Goal: Task Accomplishment & Management: Complete application form

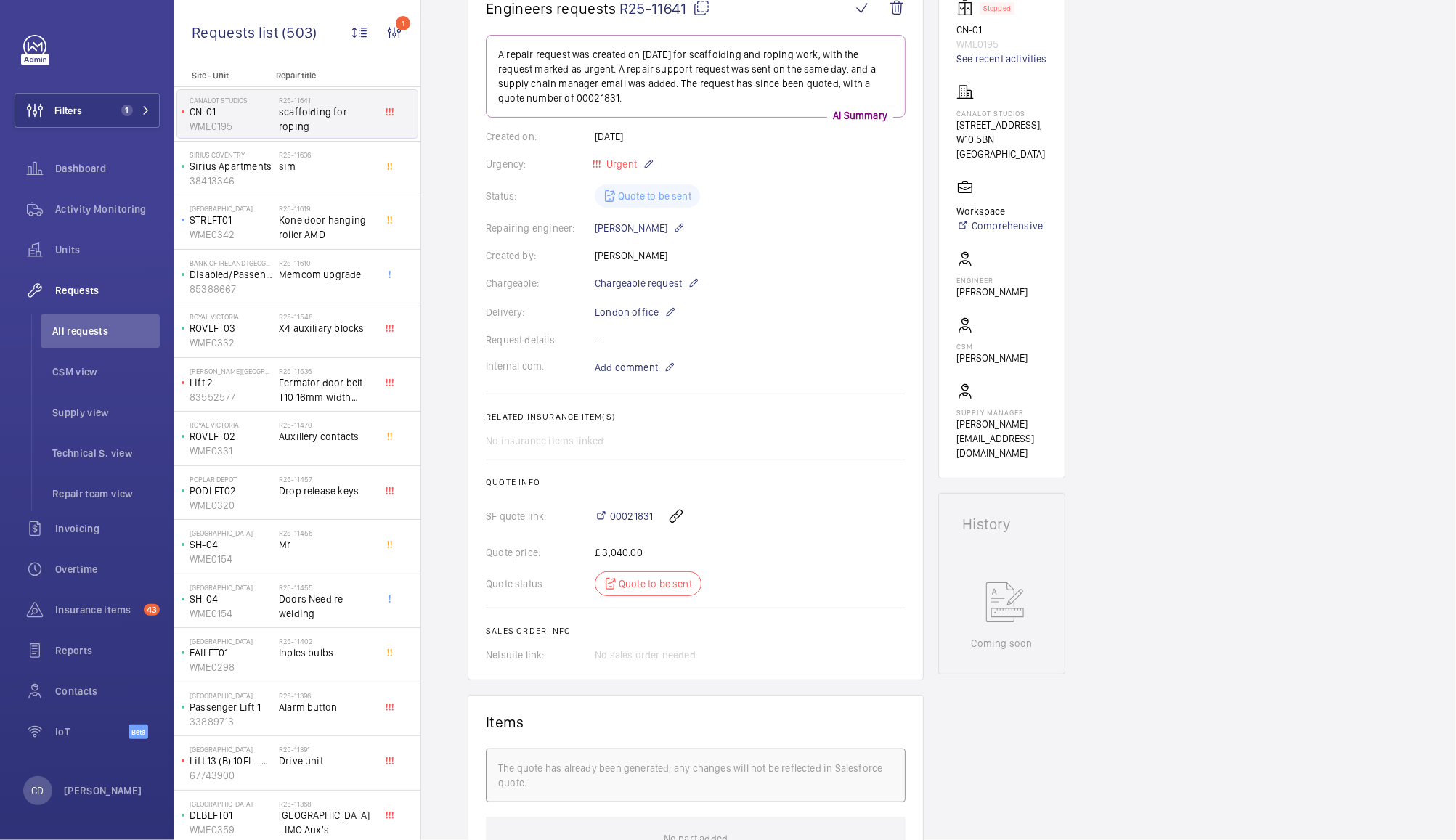
scroll to position [160, 0]
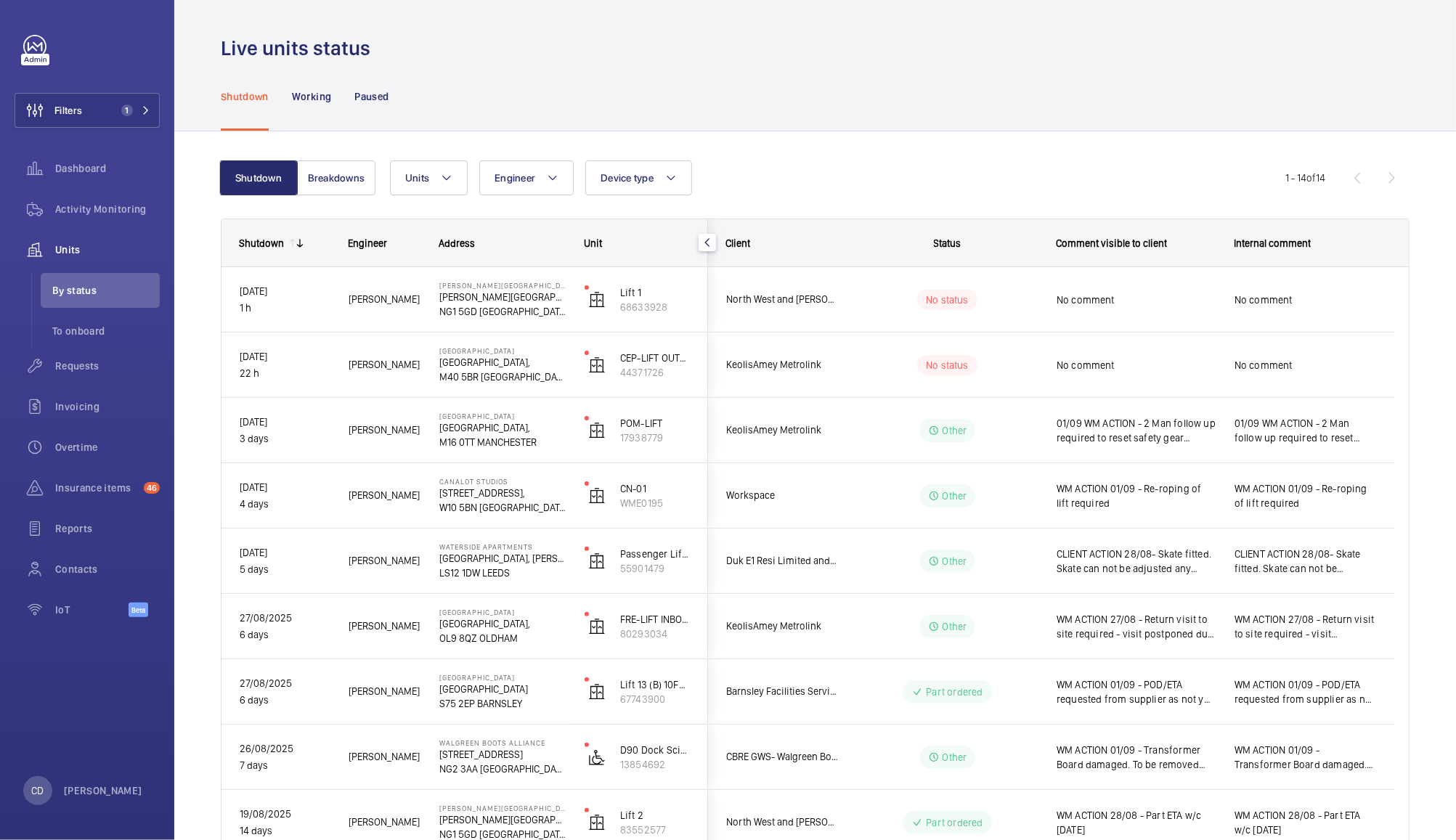
click at [1043, 314] on div "No comment" at bounding box center [1128, 299] width 177 height 62
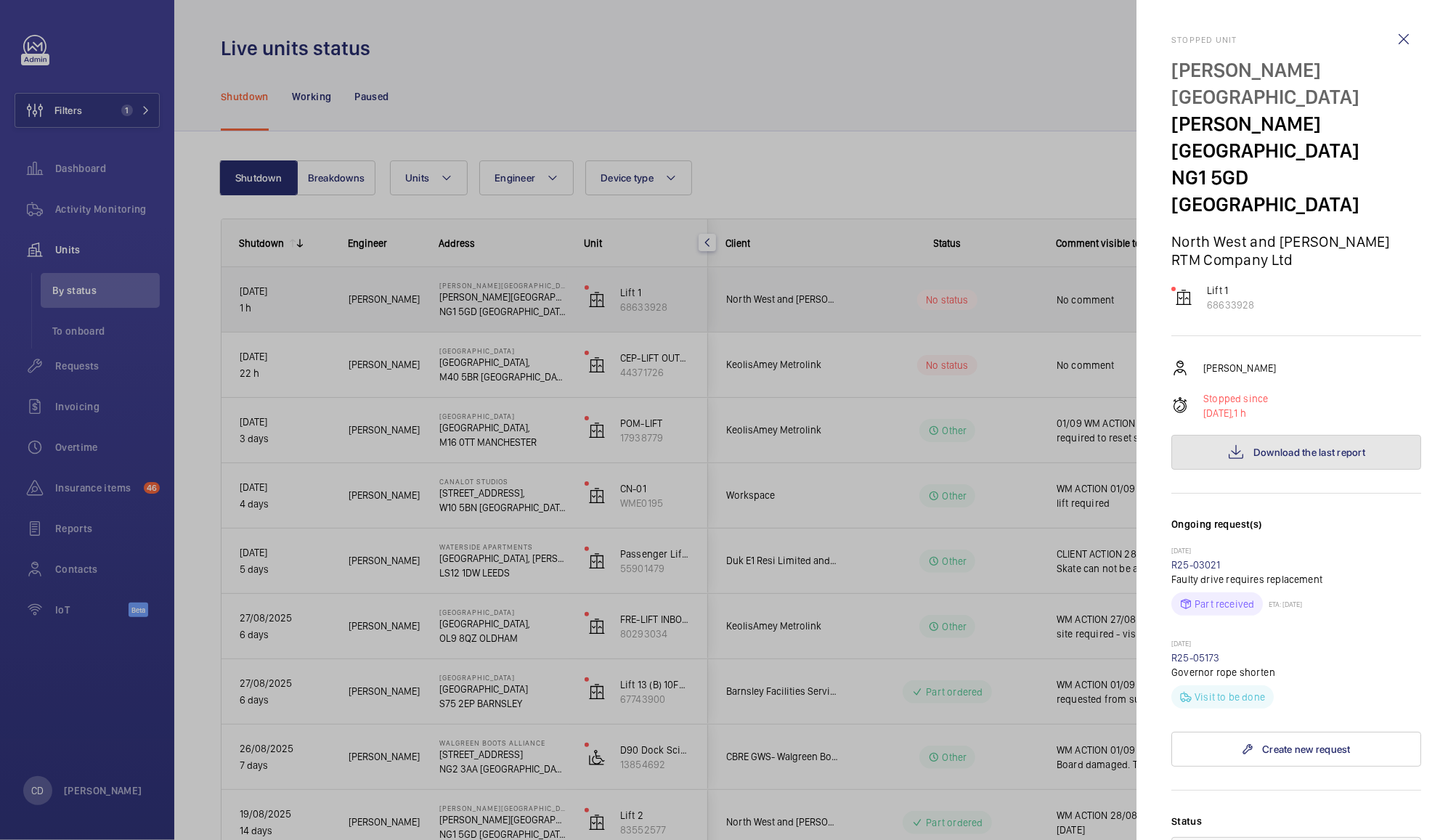
click at [1293, 447] on span "Download the last report" at bounding box center [1309, 452] width 112 height 12
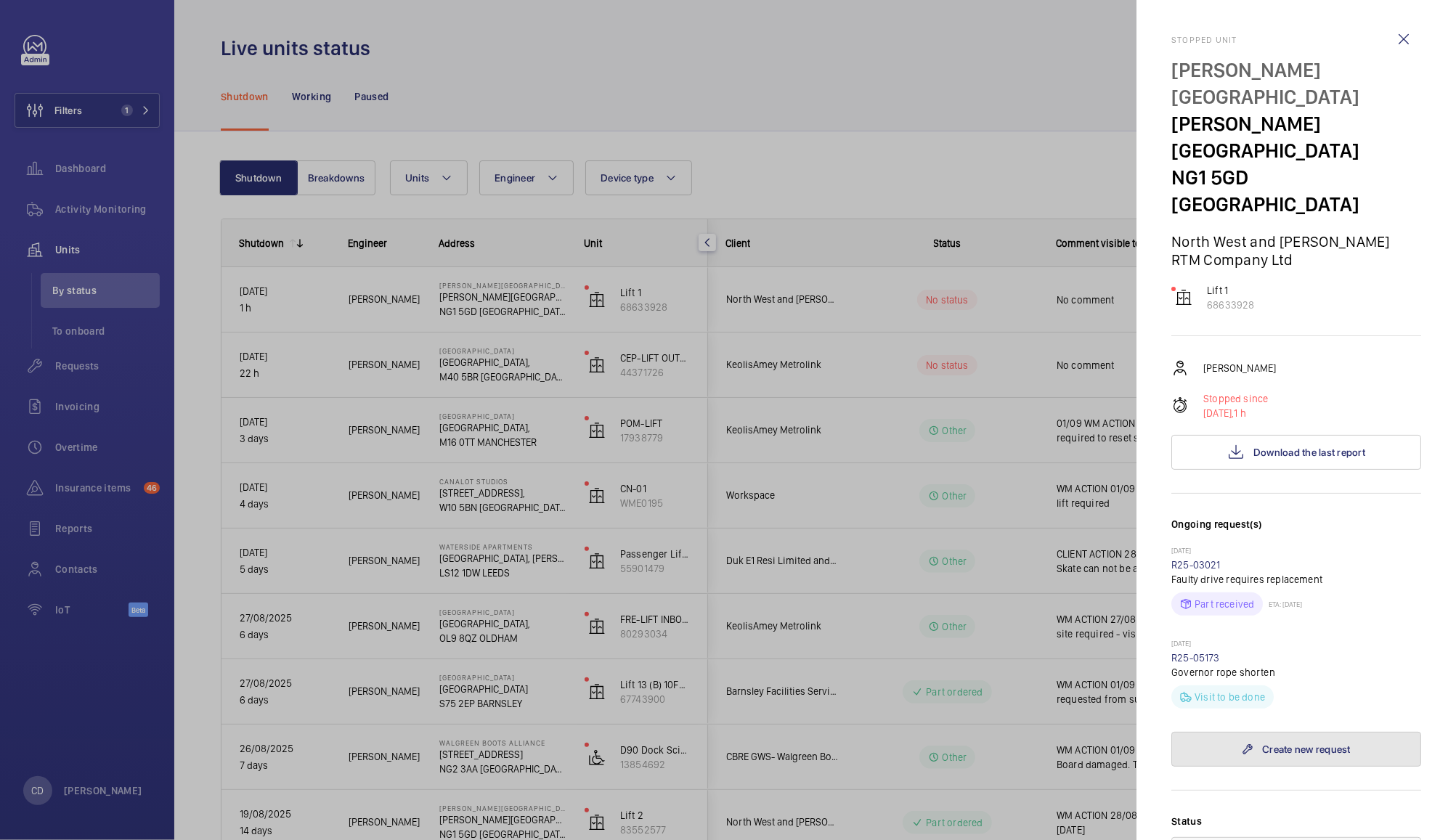
click at [1302, 732] on link "Create new request" at bounding box center [1297, 749] width 250 height 35
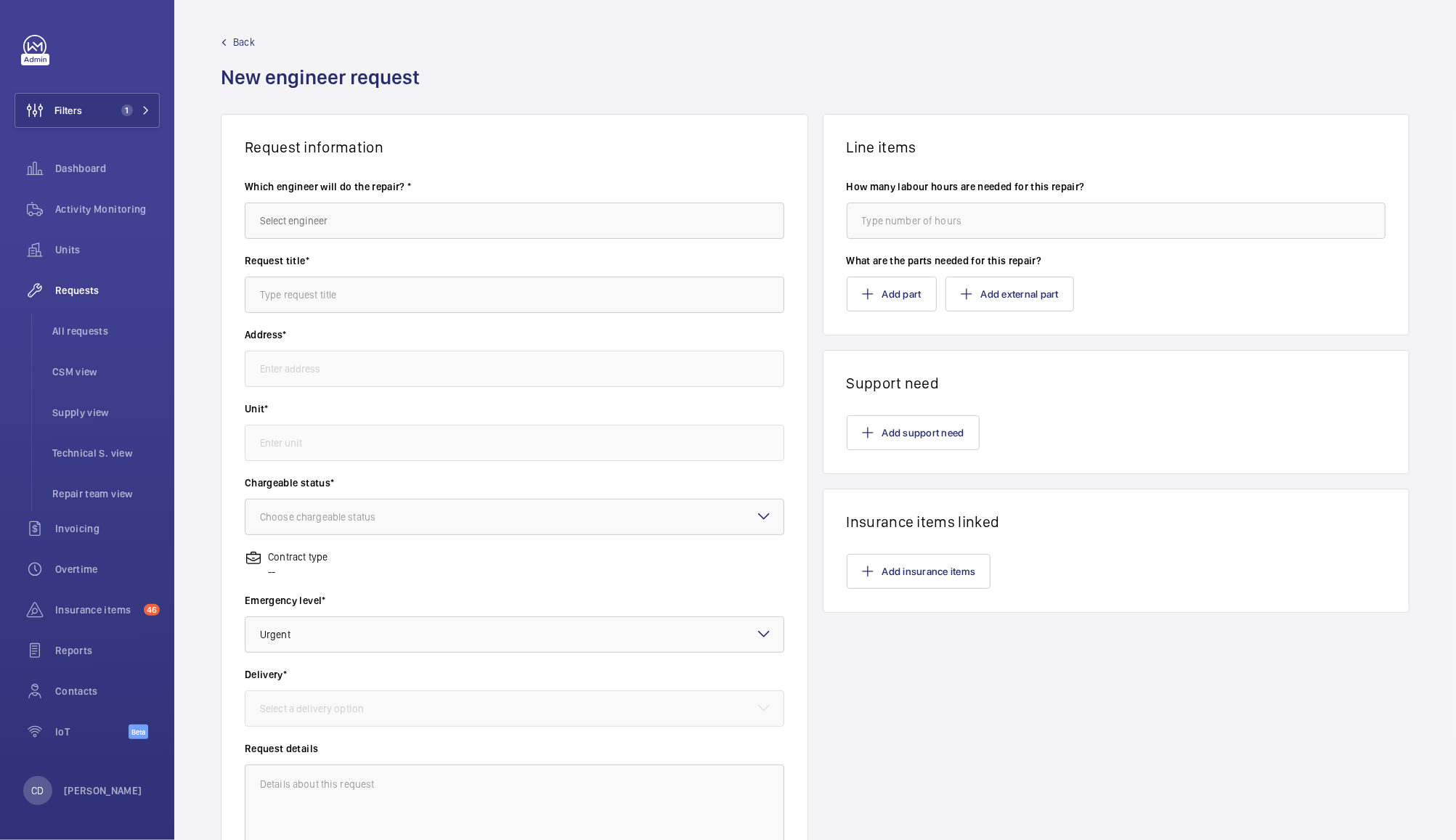
type input "[PERSON_NAME][STREET_ADDRESS][PERSON_NAME]"
type input "68633928 - Lift 1"
click at [517, 218] on input "text" at bounding box center [514, 221] width 539 height 37
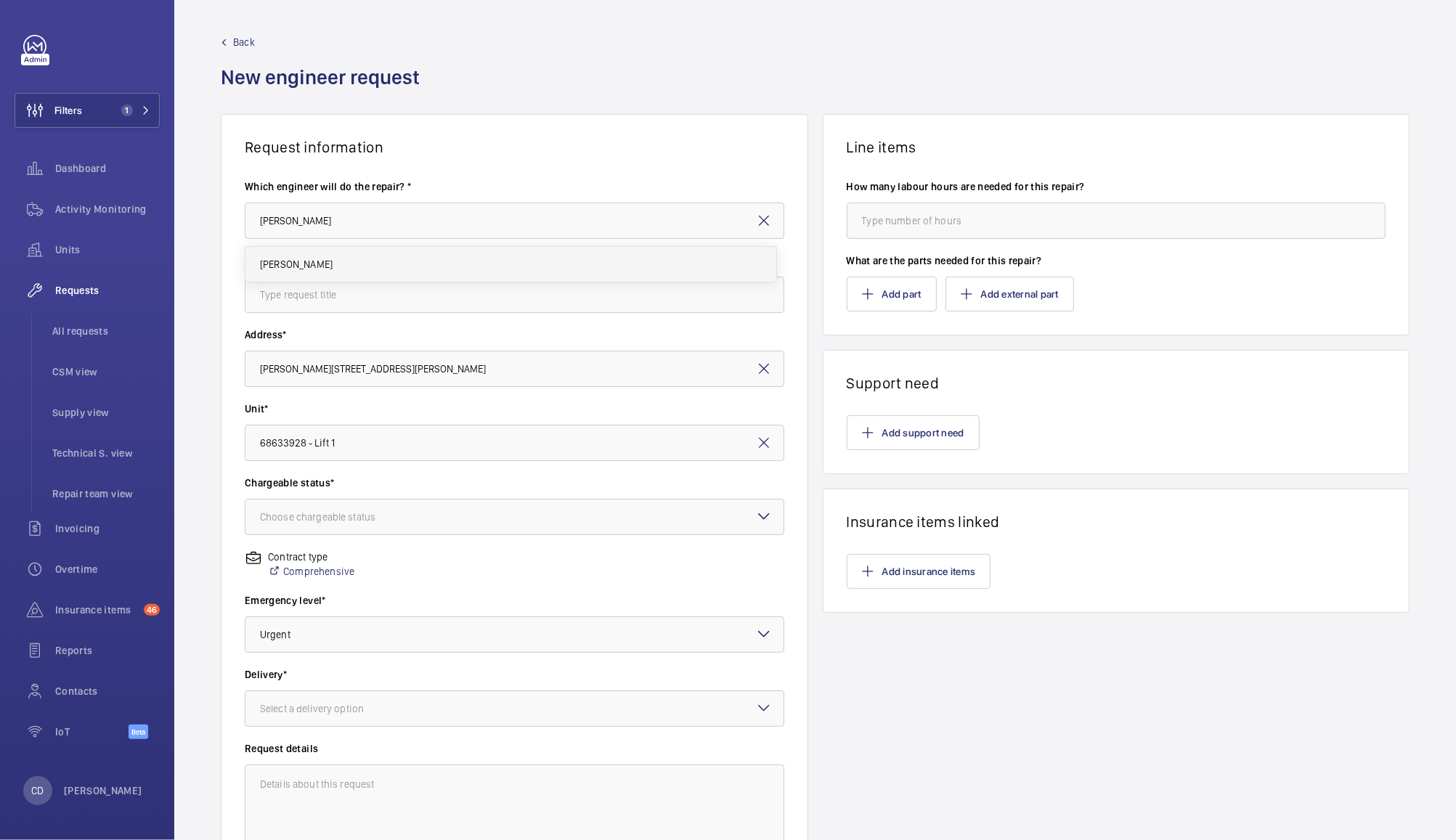
click at [394, 262] on mat-option "[PERSON_NAME]" at bounding box center [511, 264] width 531 height 35
type input "[PERSON_NAME]"
click at [503, 292] on input "text" at bounding box center [514, 295] width 539 height 37
click at [517, 530] on div at bounding box center [515, 518] width 538 height 35
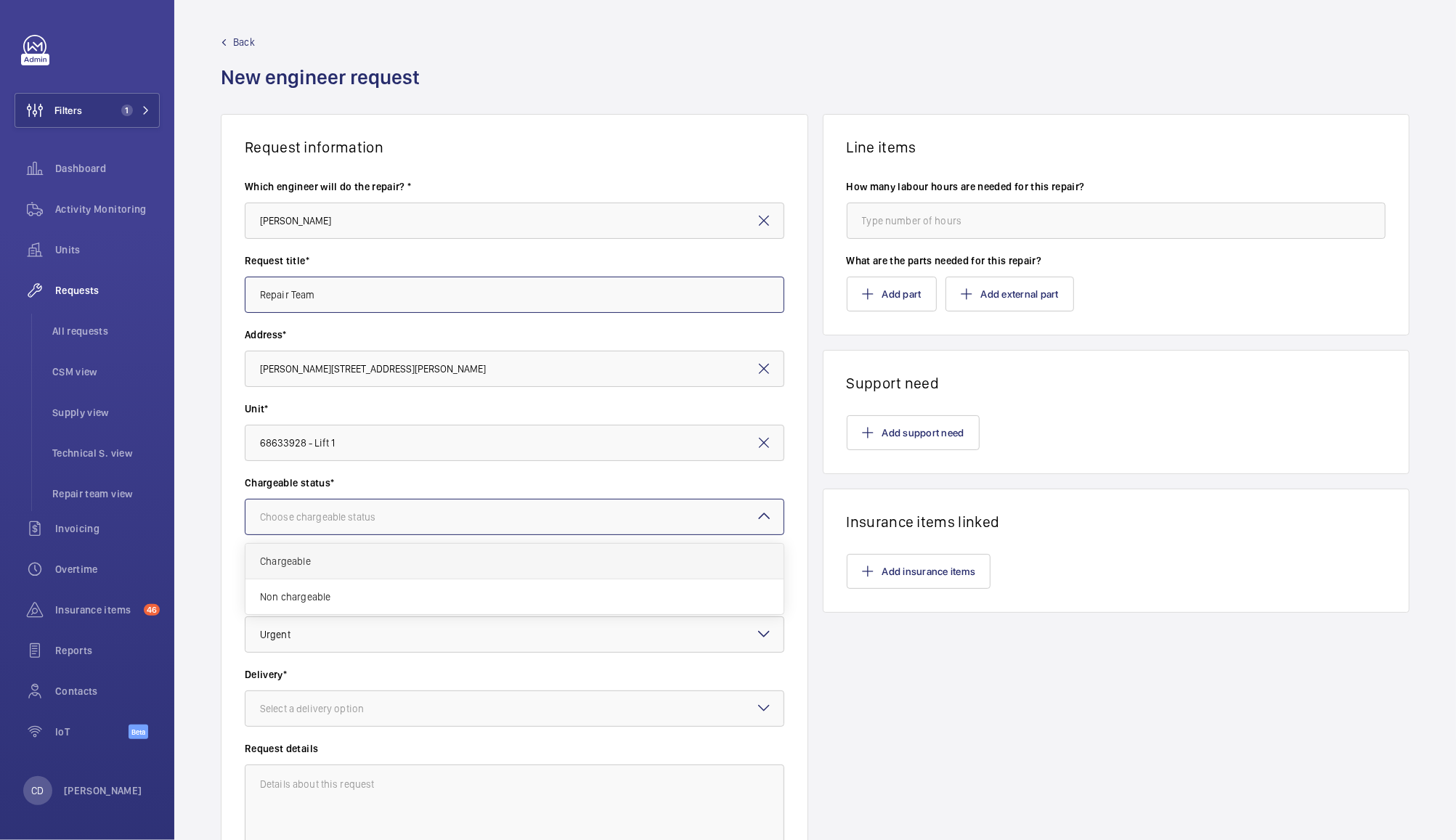
click at [503, 561] on span "Chargeable" at bounding box center [514, 561] width 509 height 14
click at [506, 642] on div at bounding box center [515, 635] width 538 height 35
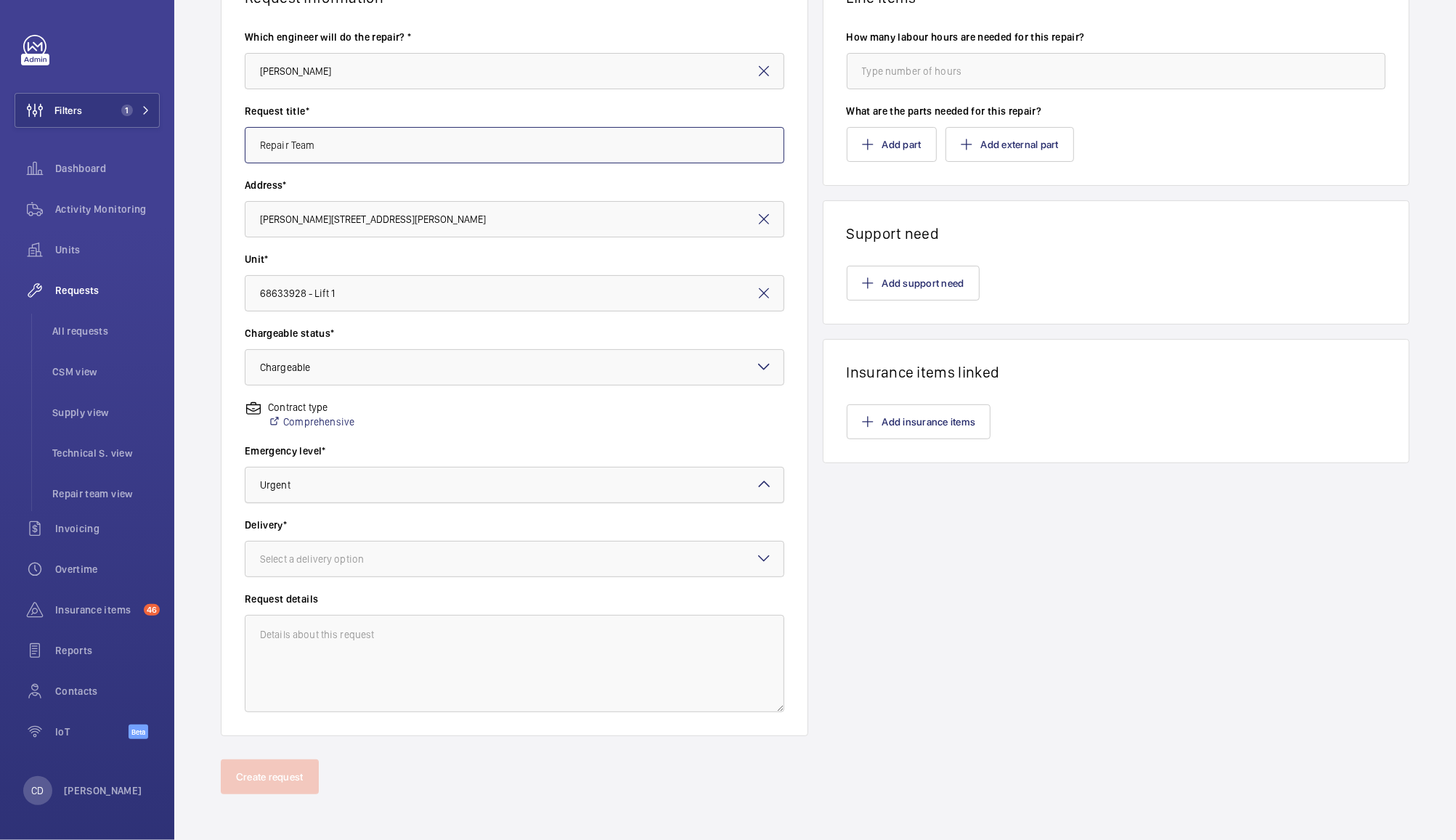
scroll to position [150, 0]
click at [573, 483] on div at bounding box center [515, 485] width 538 height 35
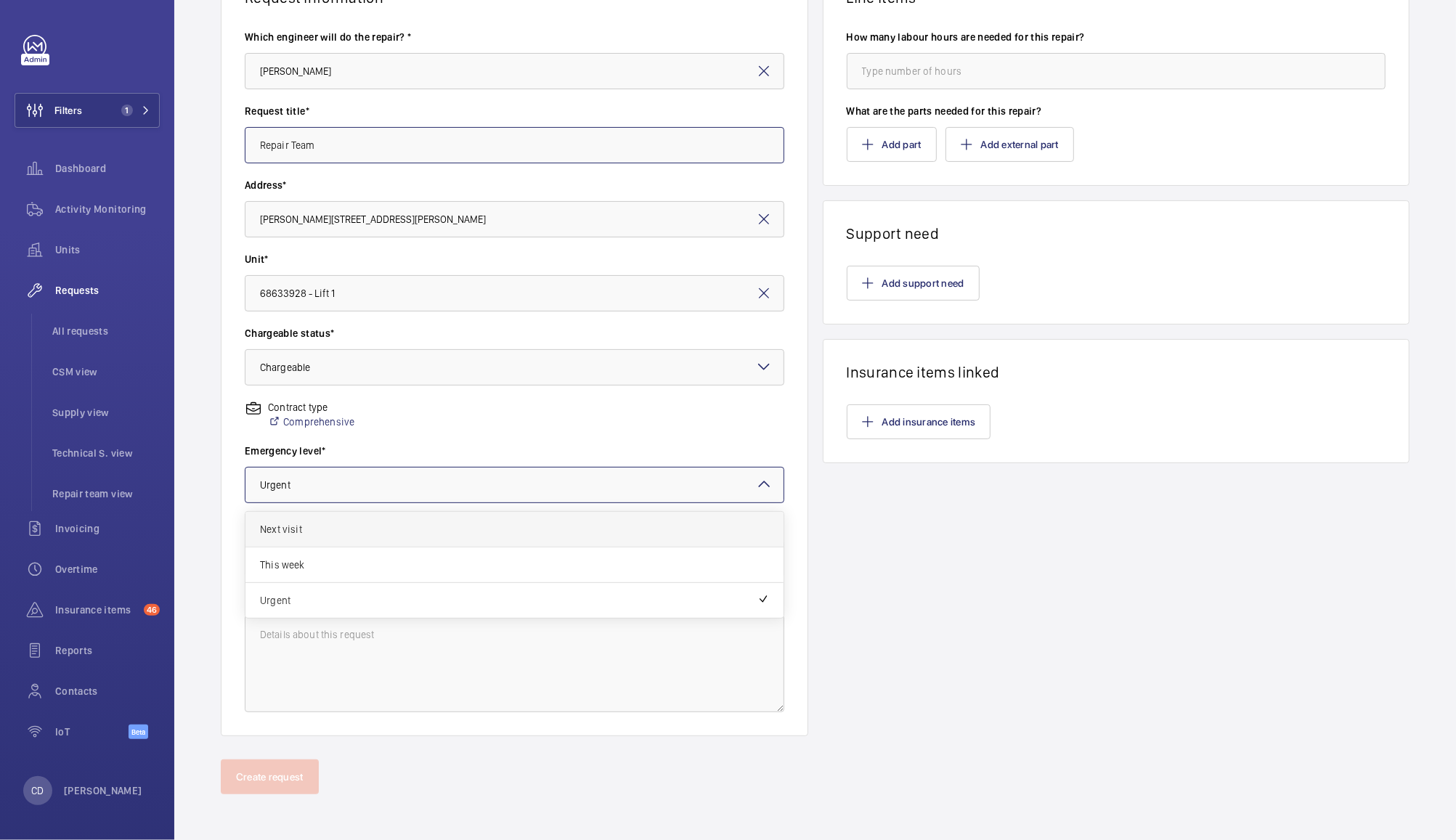
click at [566, 522] on span "Next visit" at bounding box center [514, 529] width 509 height 14
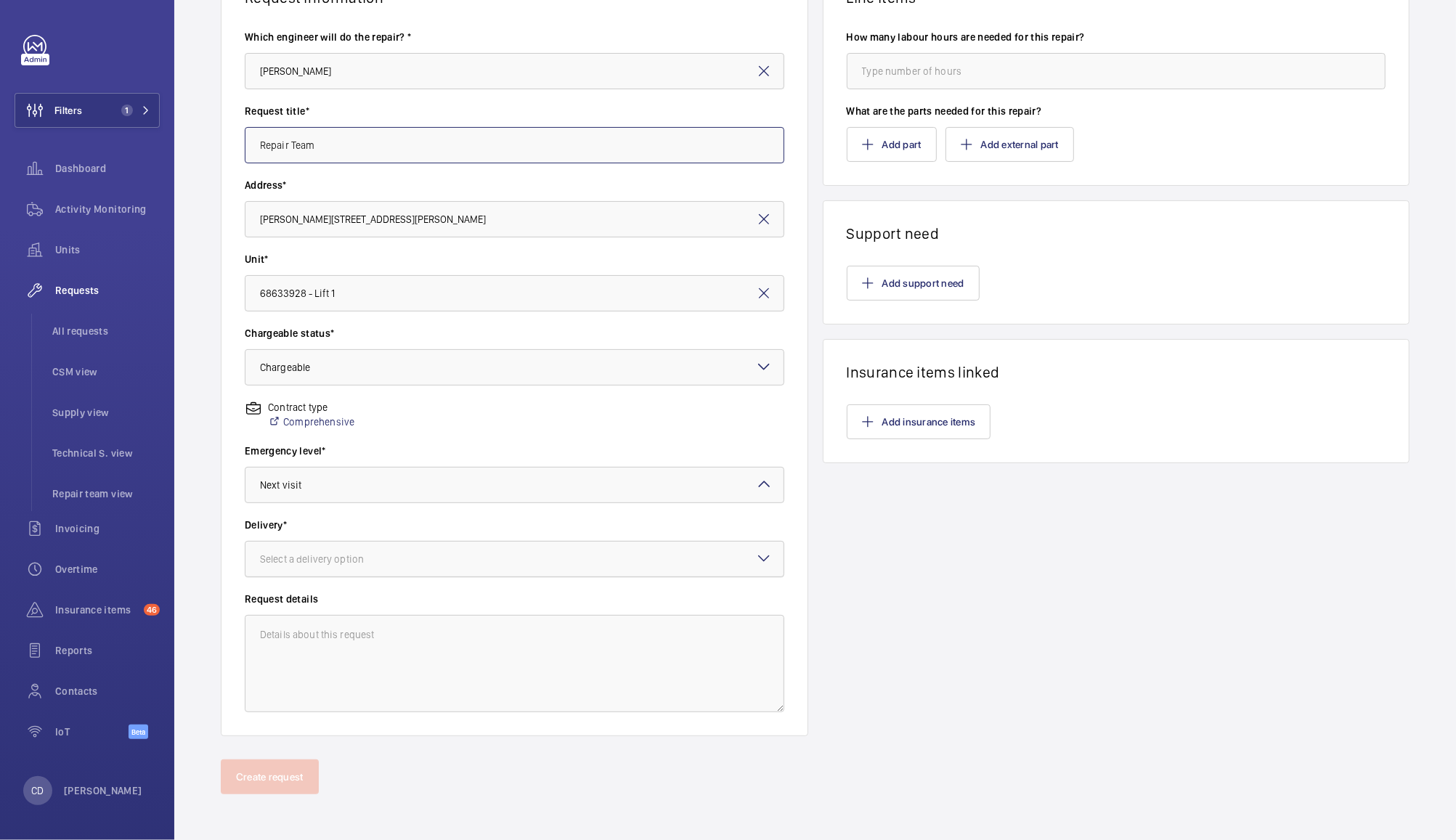
click at [563, 573] on div at bounding box center [515, 559] width 538 height 35
click at [502, 645] on span "On site" at bounding box center [514, 638] width 509 height 14
type input "Repair Team"
click at [516, 674] on textarea at bounding box center [514, 663] width 539 height 98
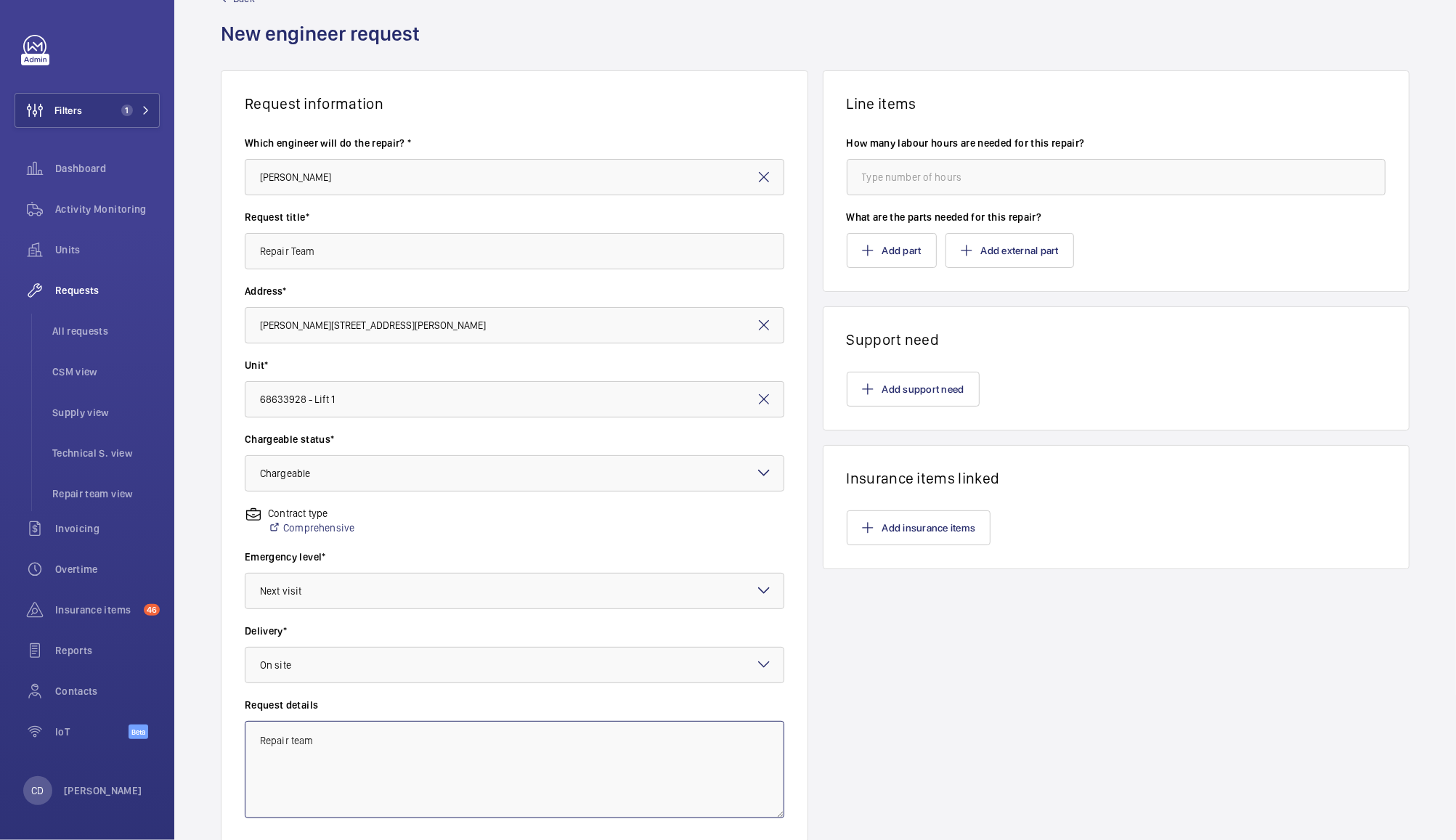
scroll to position [0, 0]
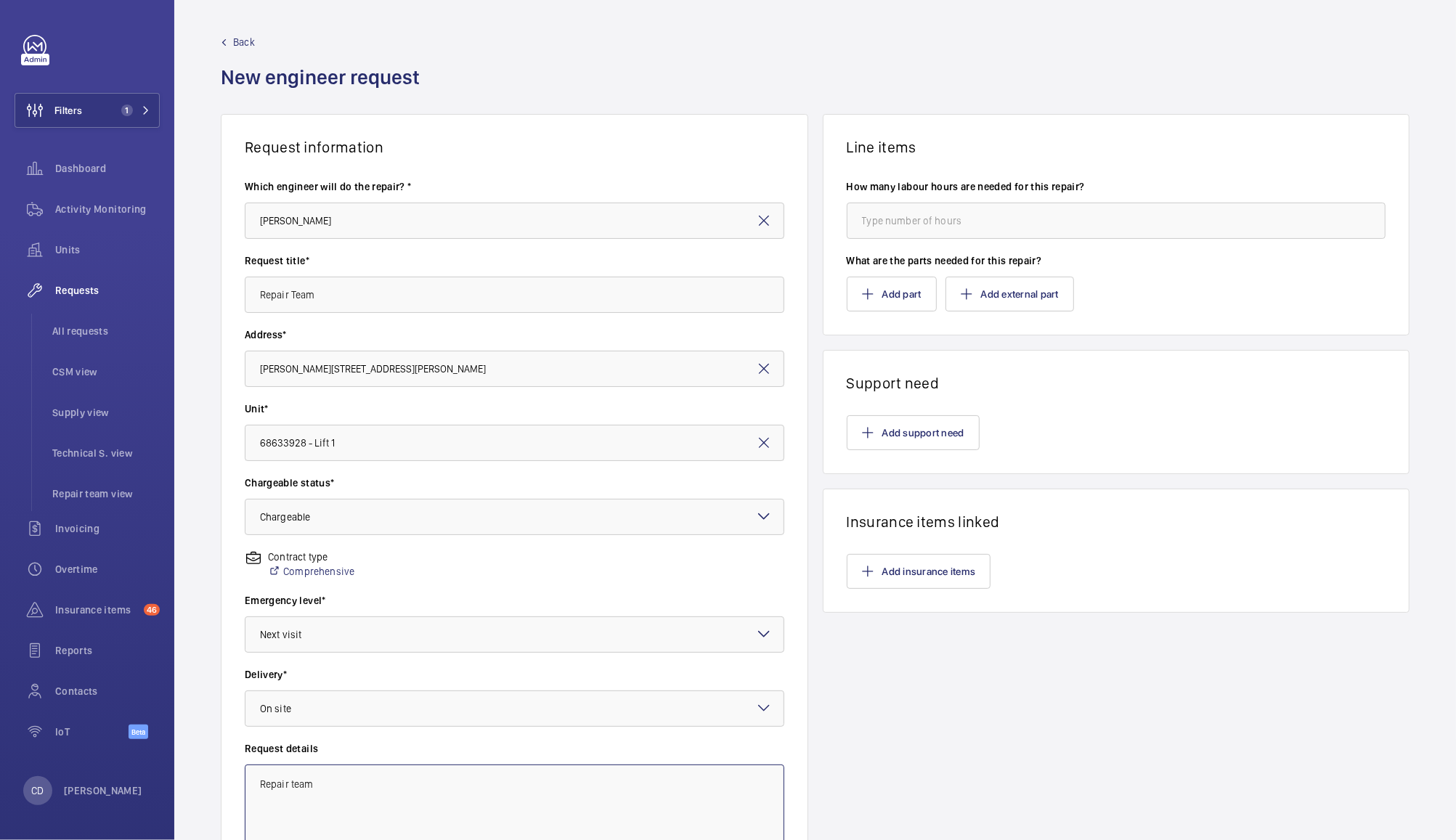
type textarea "Repair team"
click at [975, 218] on input "number" at bounding box center [1116, 221] width 539 height 37
type input "4"
click at [888, 293] on button "Add part" at bounding box center [892, 294] width 90 height 35
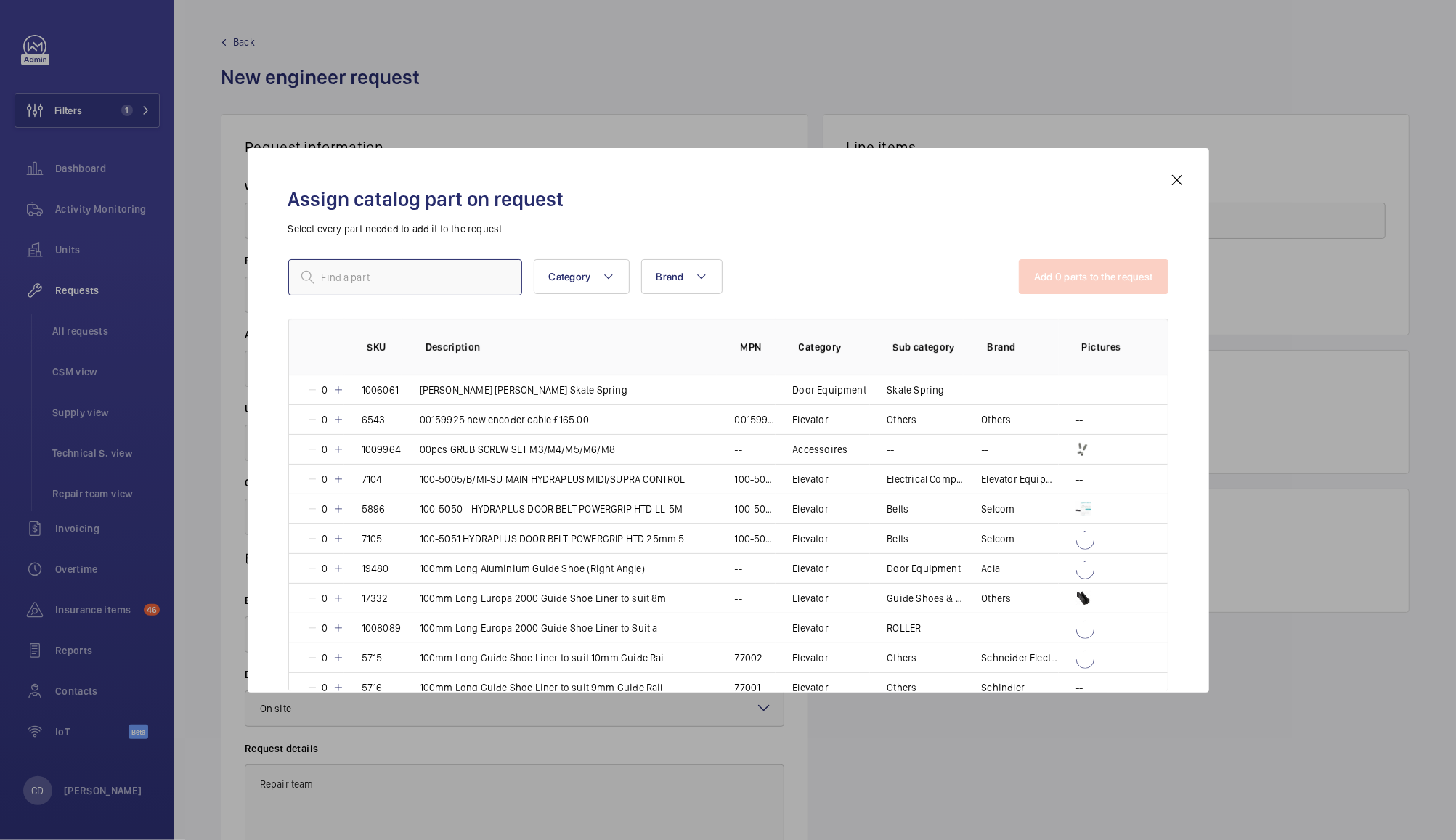
click at [460, 273] on input "text" at bounding box center [405, 278] width 234 height 37
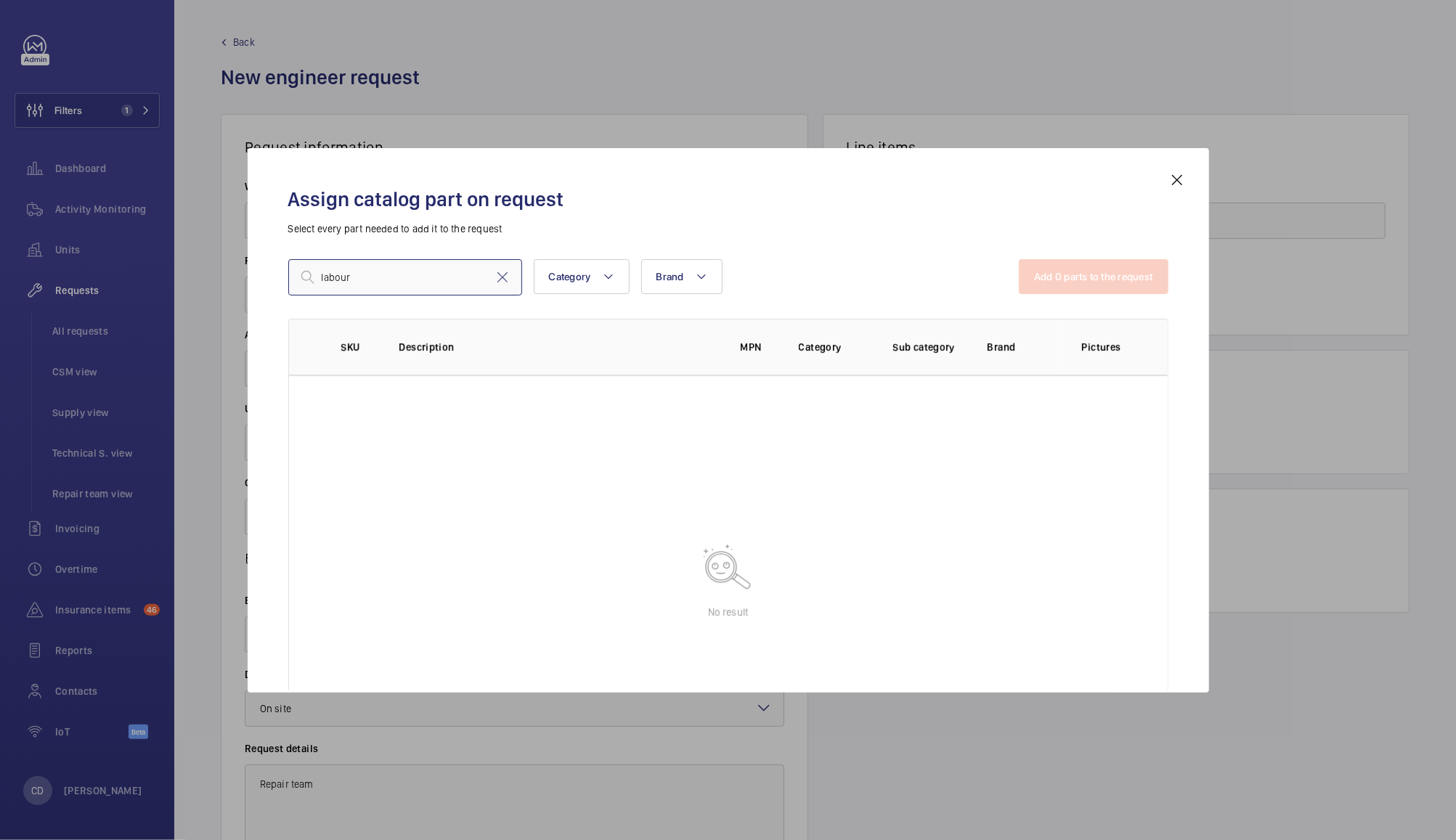
type input "labour"
click at [1183, 182] on mat-icon at bounding box center [1177, 180] width 18 height 18
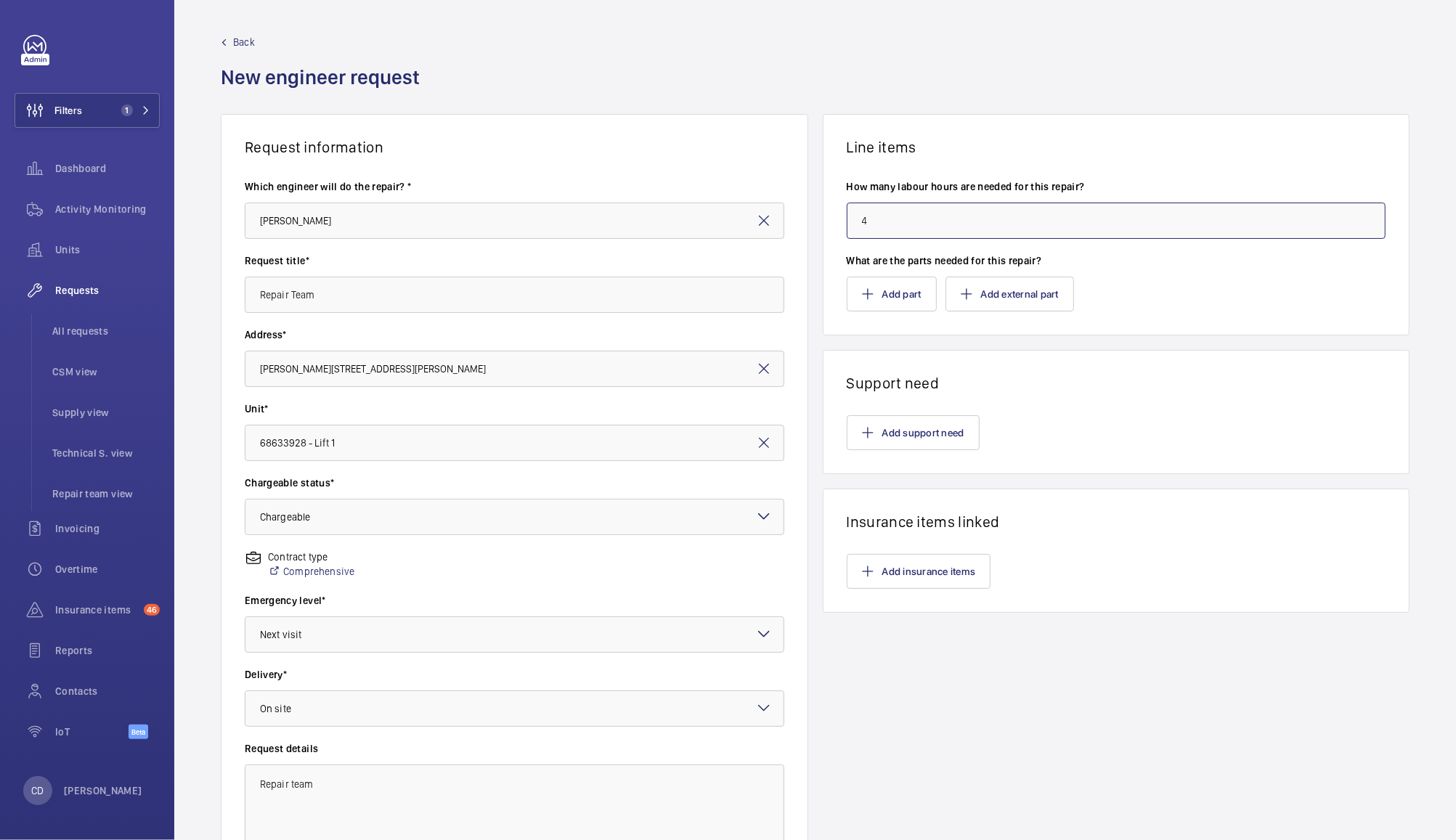
click at [1083, 218] on input "4" at bounding box center [1116, 221] width 539 height 37
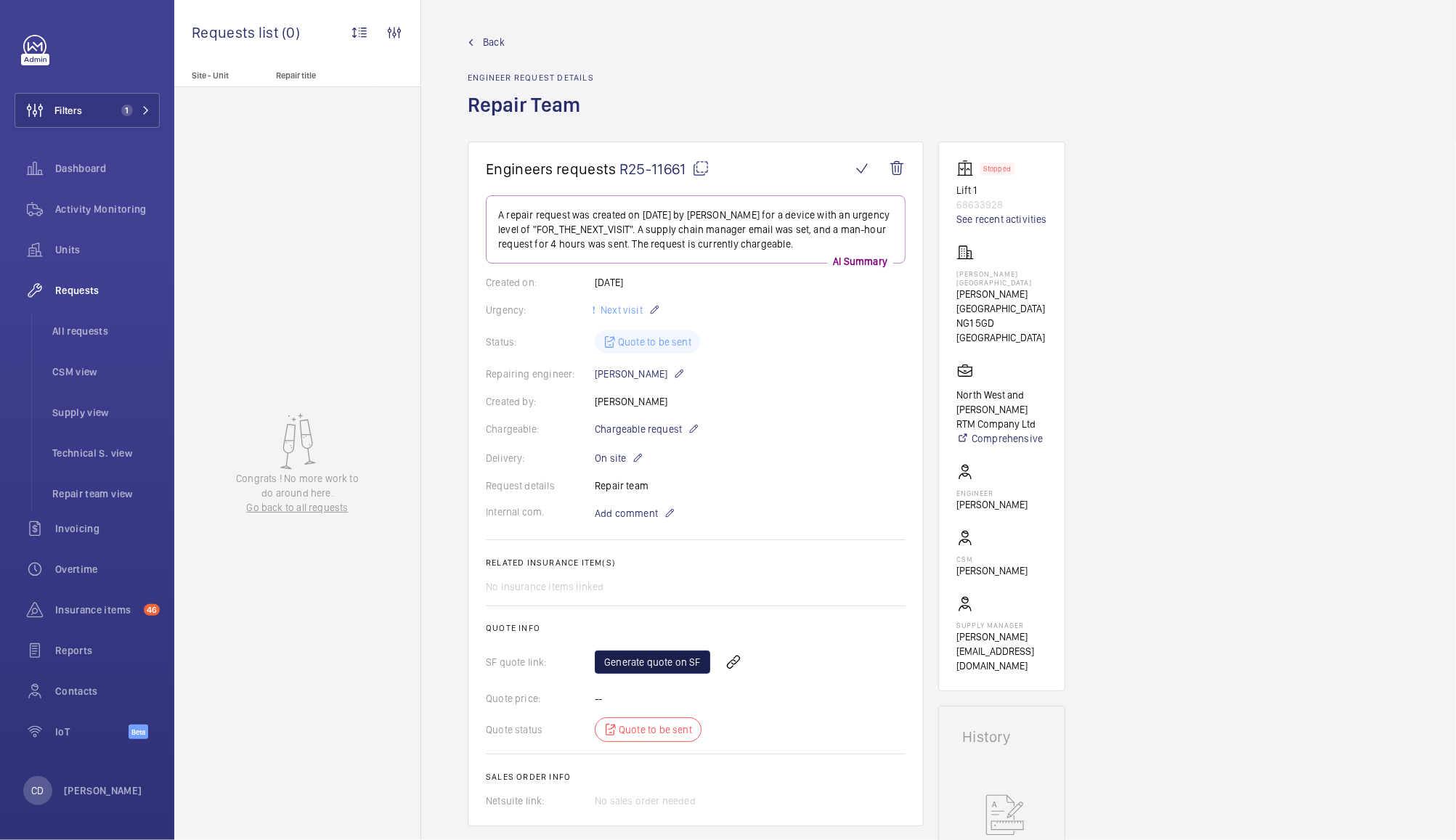
click at [648, 664] on link "Generate quote on SF" at bounding box center [653, 662] width 116 height 23
click at [1010, 218] on link "See recent activities" at bounding box center [1002, 218] width 91 height 14
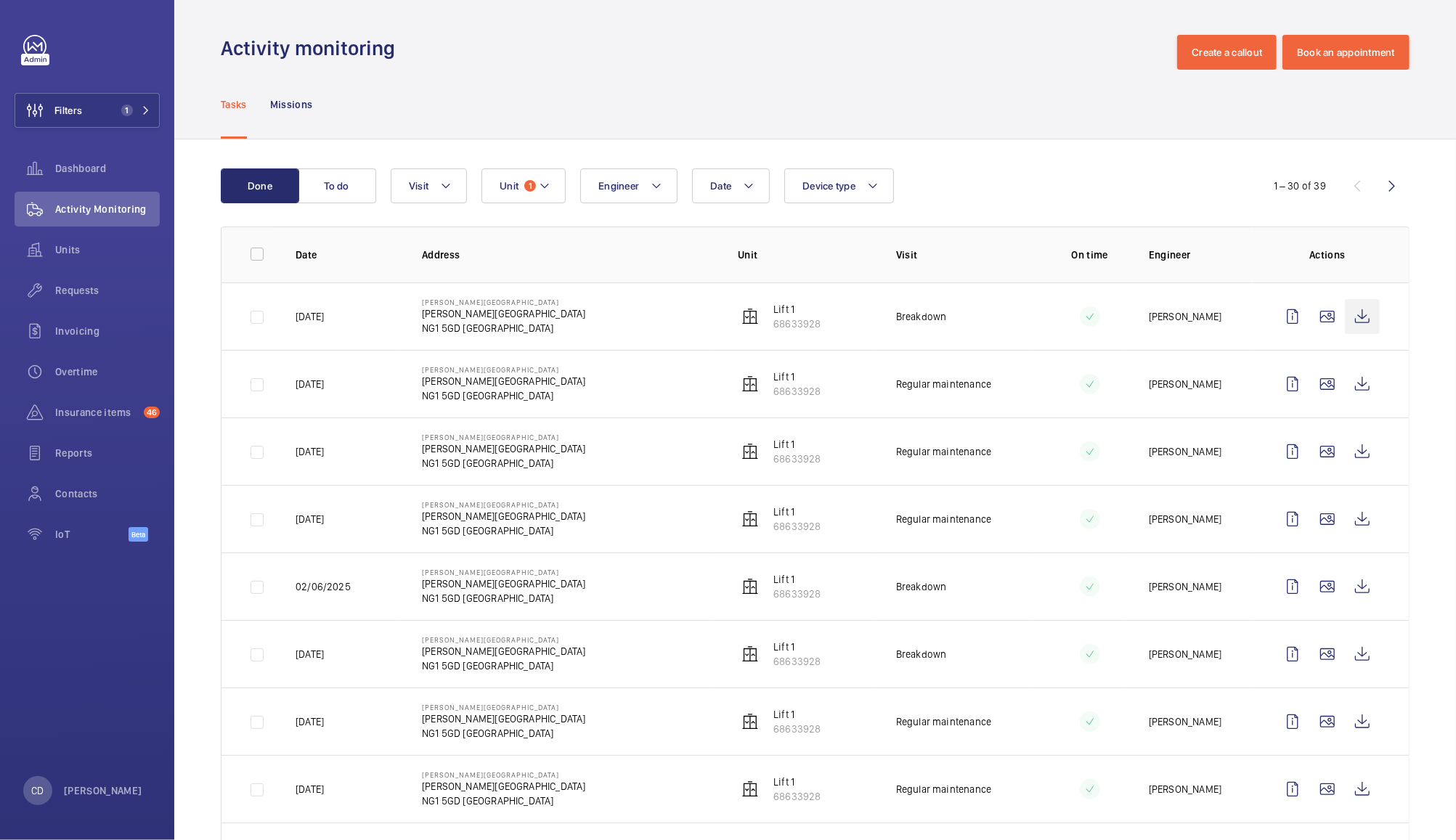
click at [1345, 313] on wm-front-icon-button at bounding box center [1363, 317] width 35 height 35
click at [73, 283] on span "Requests" at bounding box center [107, 290] width 104 height 14
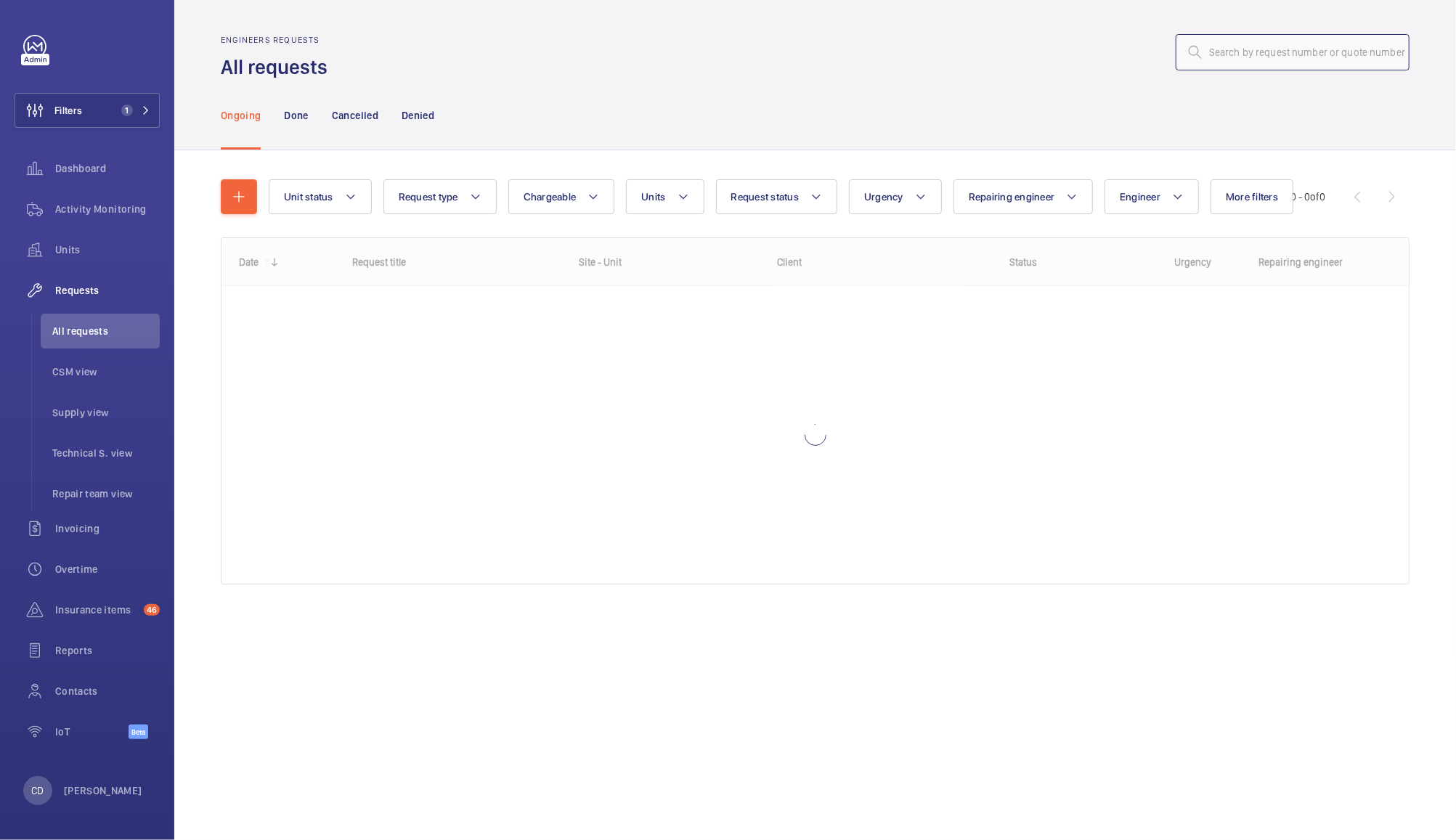
click at [1282, 39] on input "text" at bounding box center [1293, 52] width 234 height 37
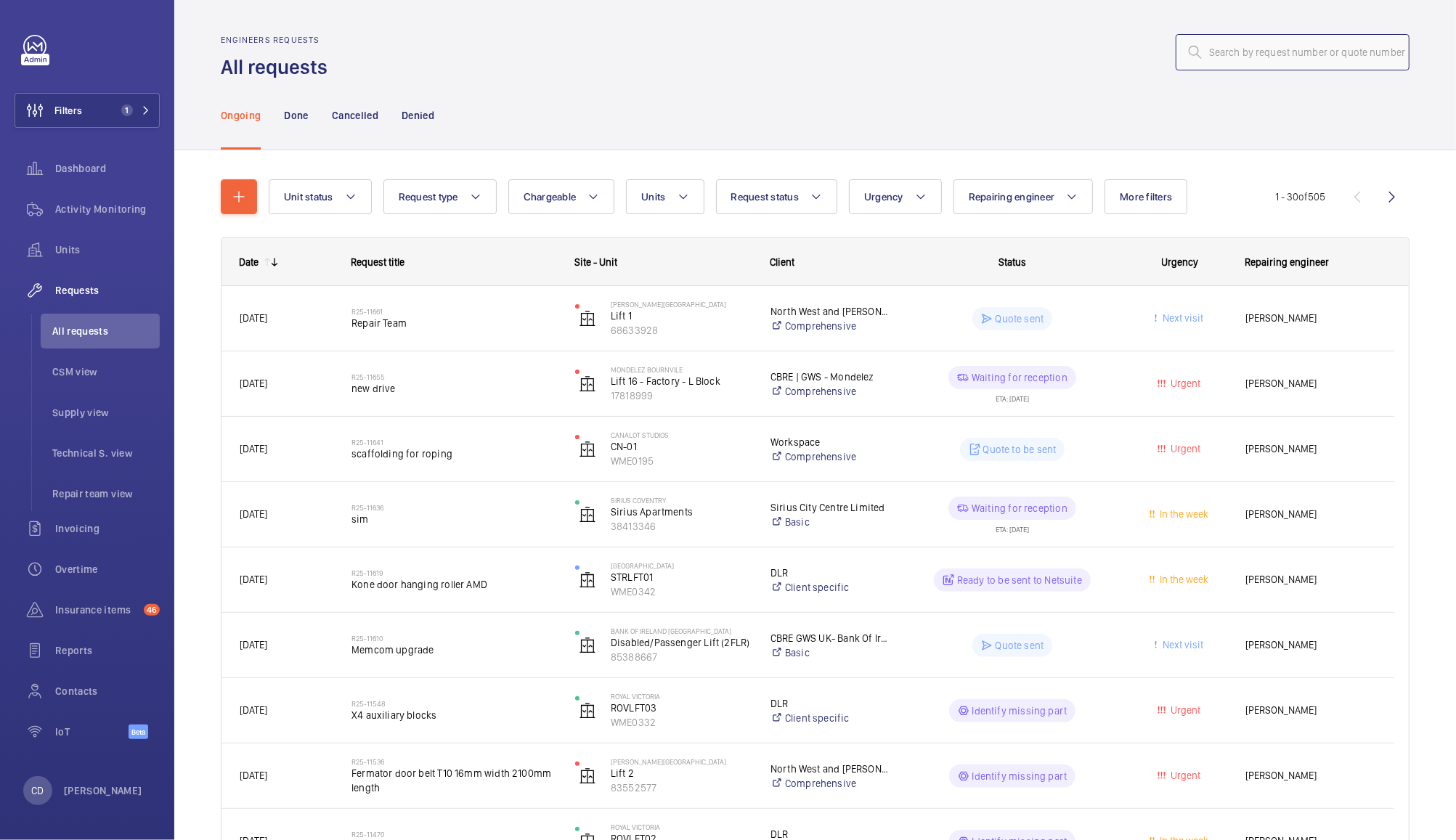
paste input "R25-09710"
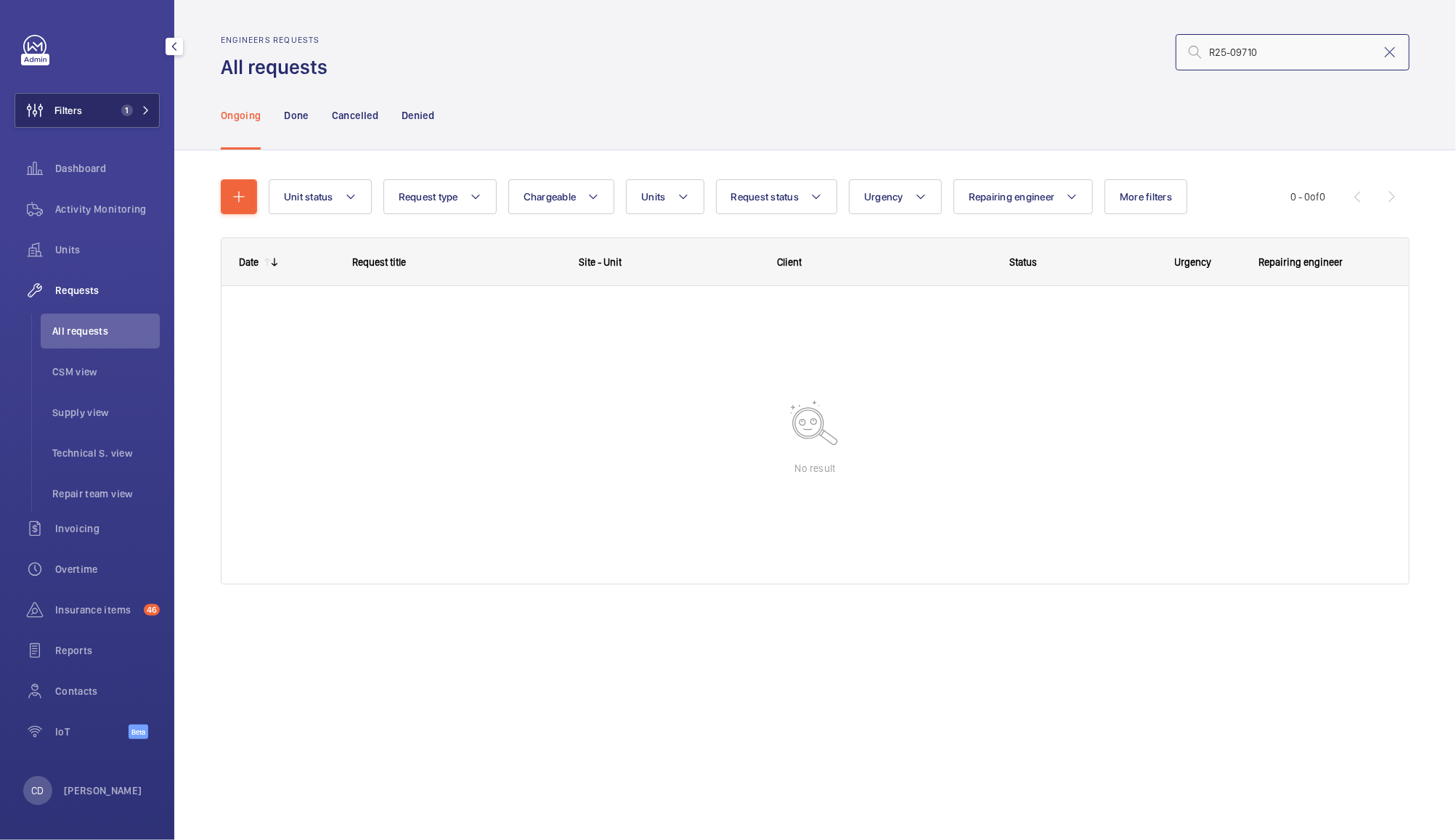
type input "R25-09710"
click at [73, 115] on span "Filters" at bounding box center [68, 110] width 28 height 14
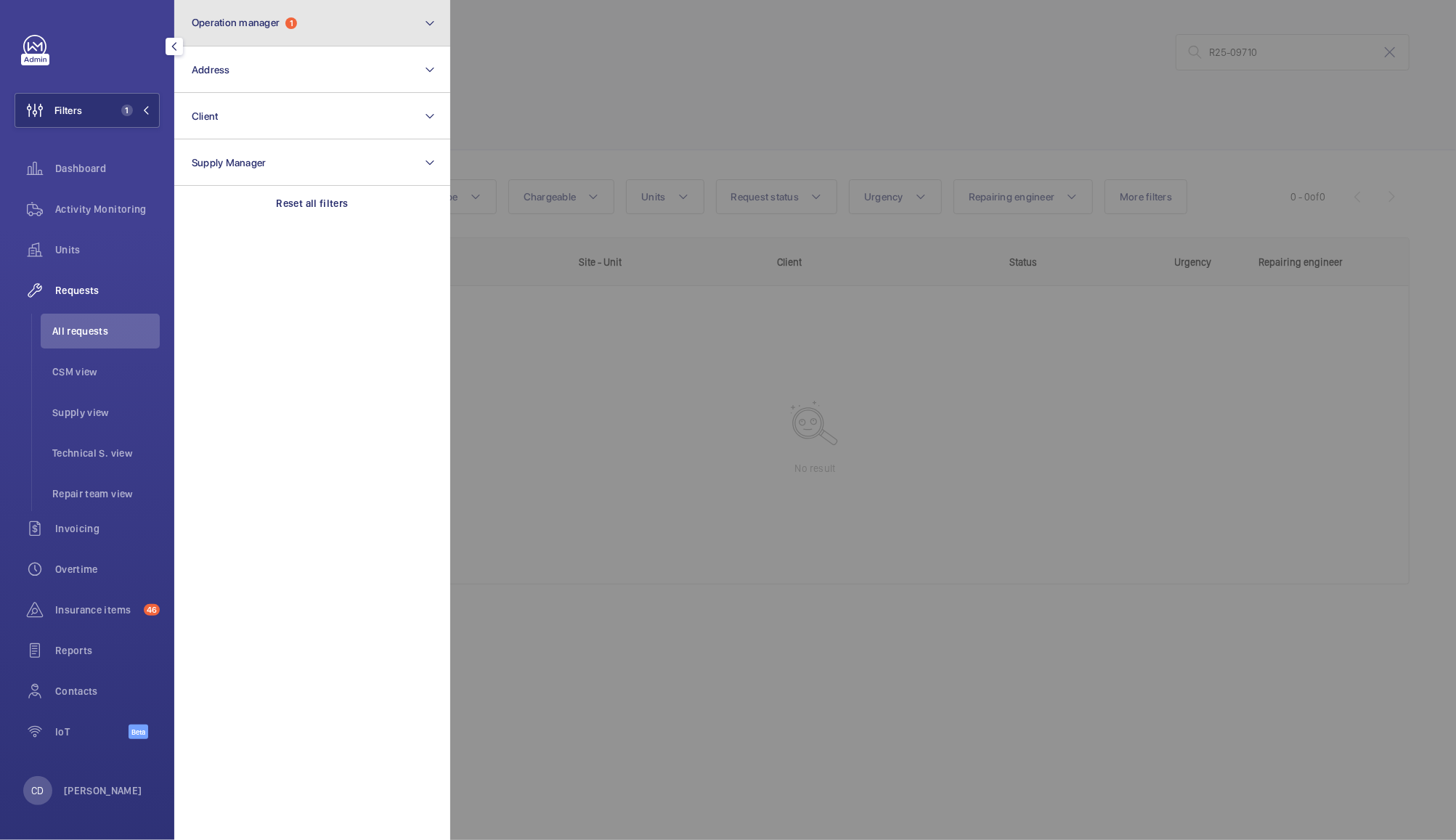
click at [268, 22] on span "Operation manager" at bounding box center [235, 22] width 88 height 12
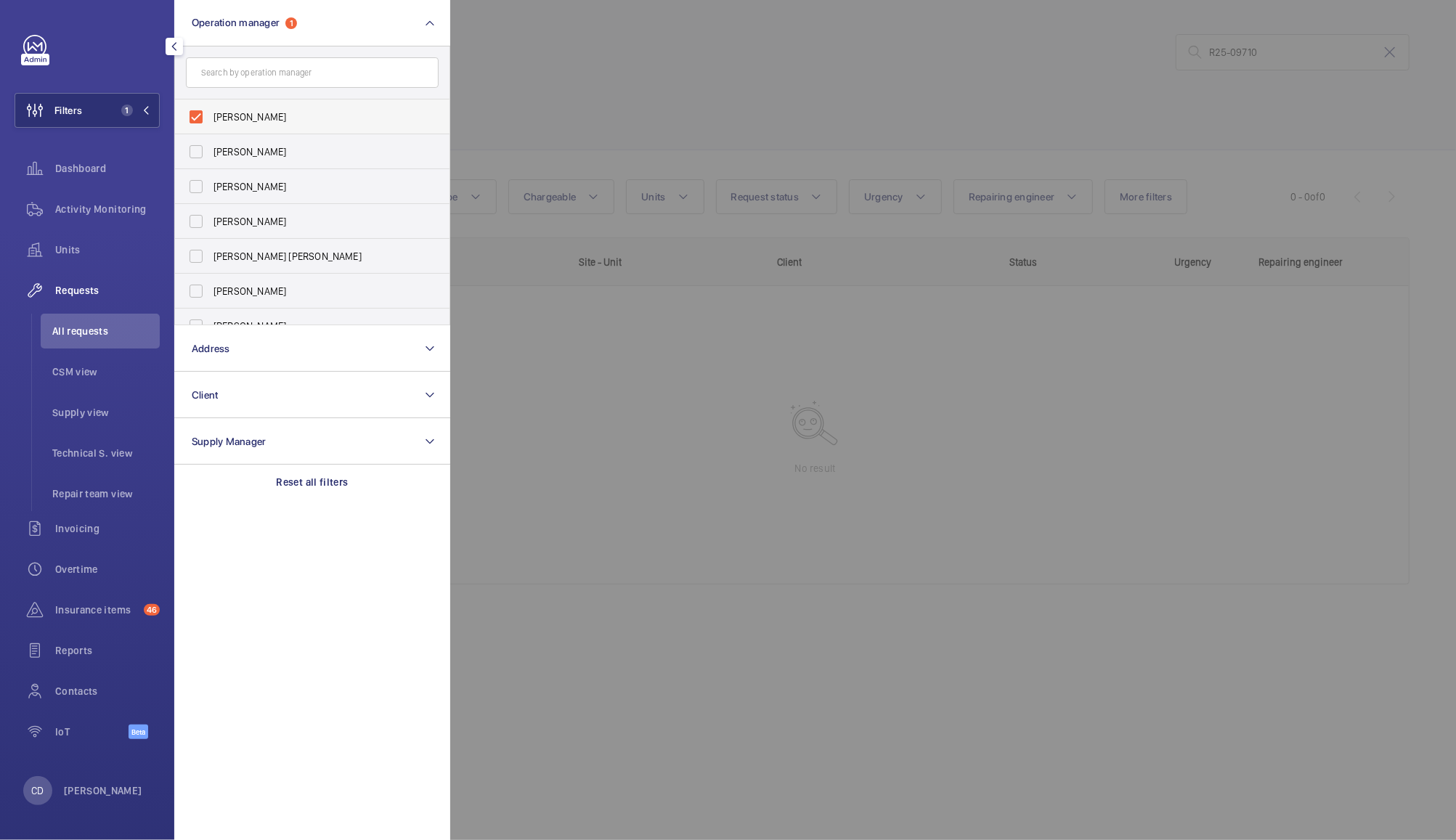
click at [228, 110] on span "[PERSON_NAME]" at bounding box center [313, 117] width 200 height 14
click at [211, 110] on input "[PERSON_NAME]" at bounding box center [196, 117] width 29 height 29
checkbox input "false"
click at [533, 61] on div at bounding box center [1178, 420] width 1456 height 840
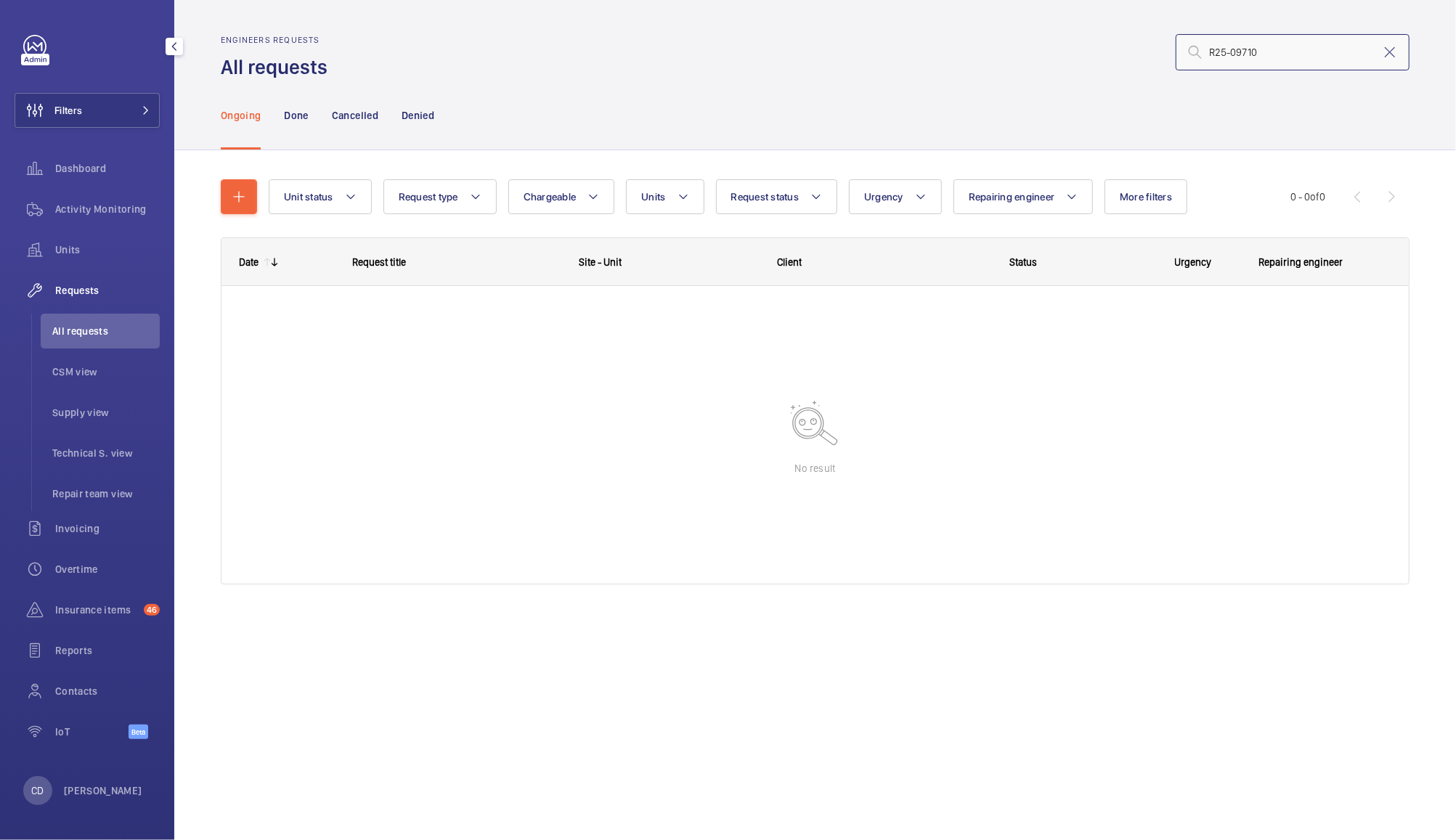
click at [1290, 59] on input "R25-09710" at bounding box center [1293, 52] width 234 height 37
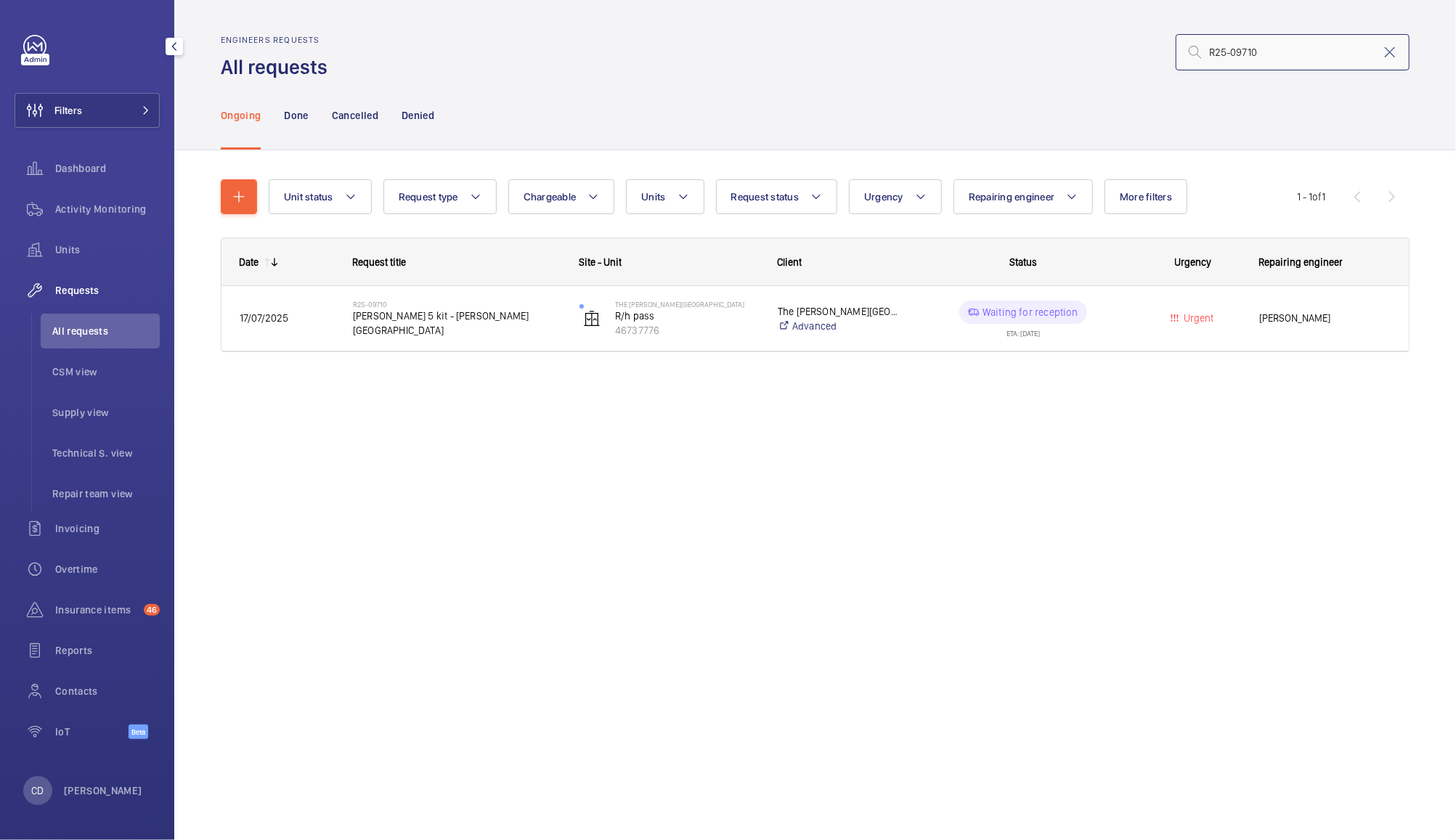
click at [1320, 53] on input "R25-09710" at bounding box center [1293, 52] width 234 height 37
click at [1321, 47] on input "R25-09710" at bounding box center [1293, 52] width 234 height 37
paste input "46"
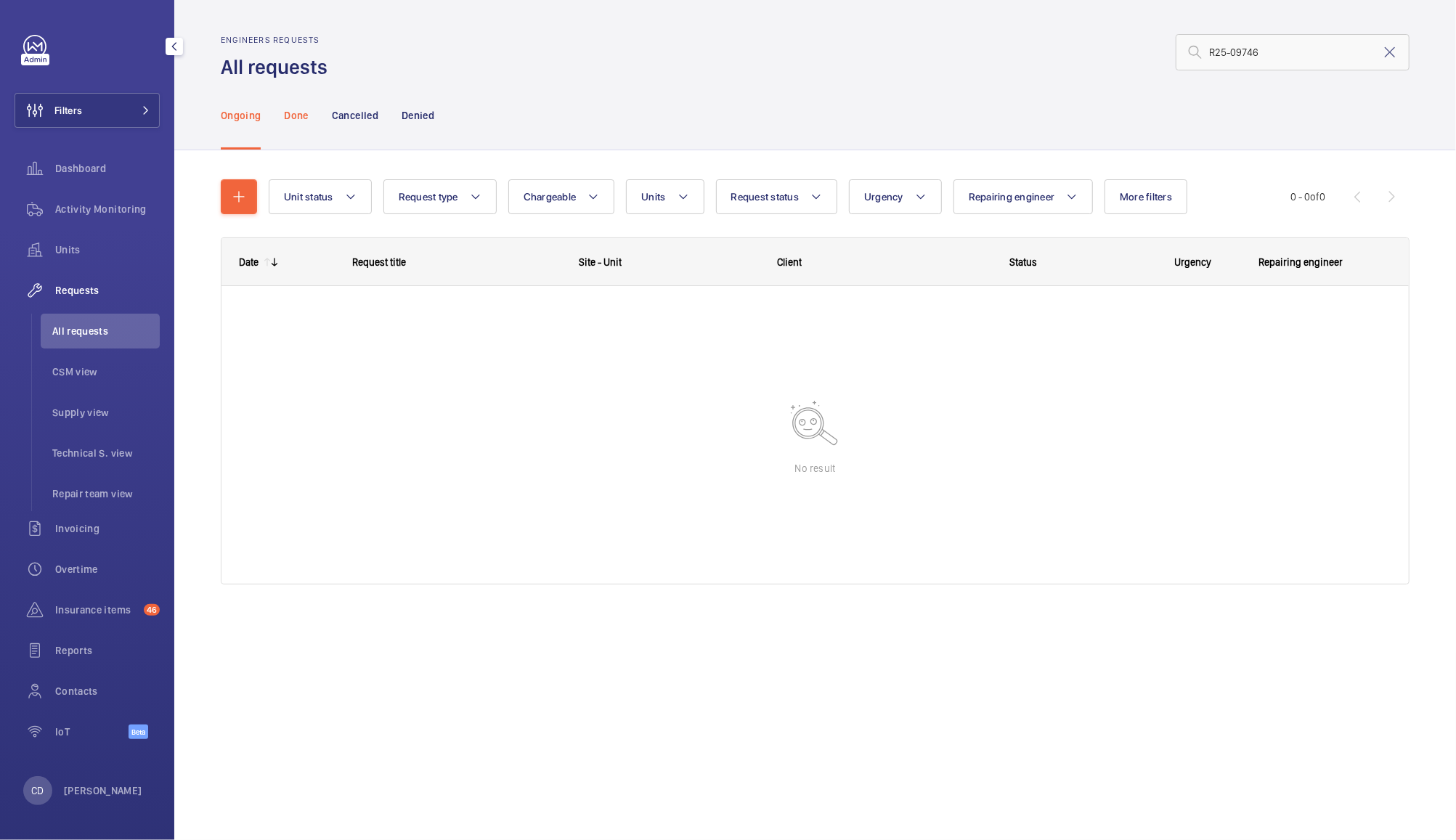
click at [293, 119] on p "Done" at bounding box center [296, 115] width 24 height 14
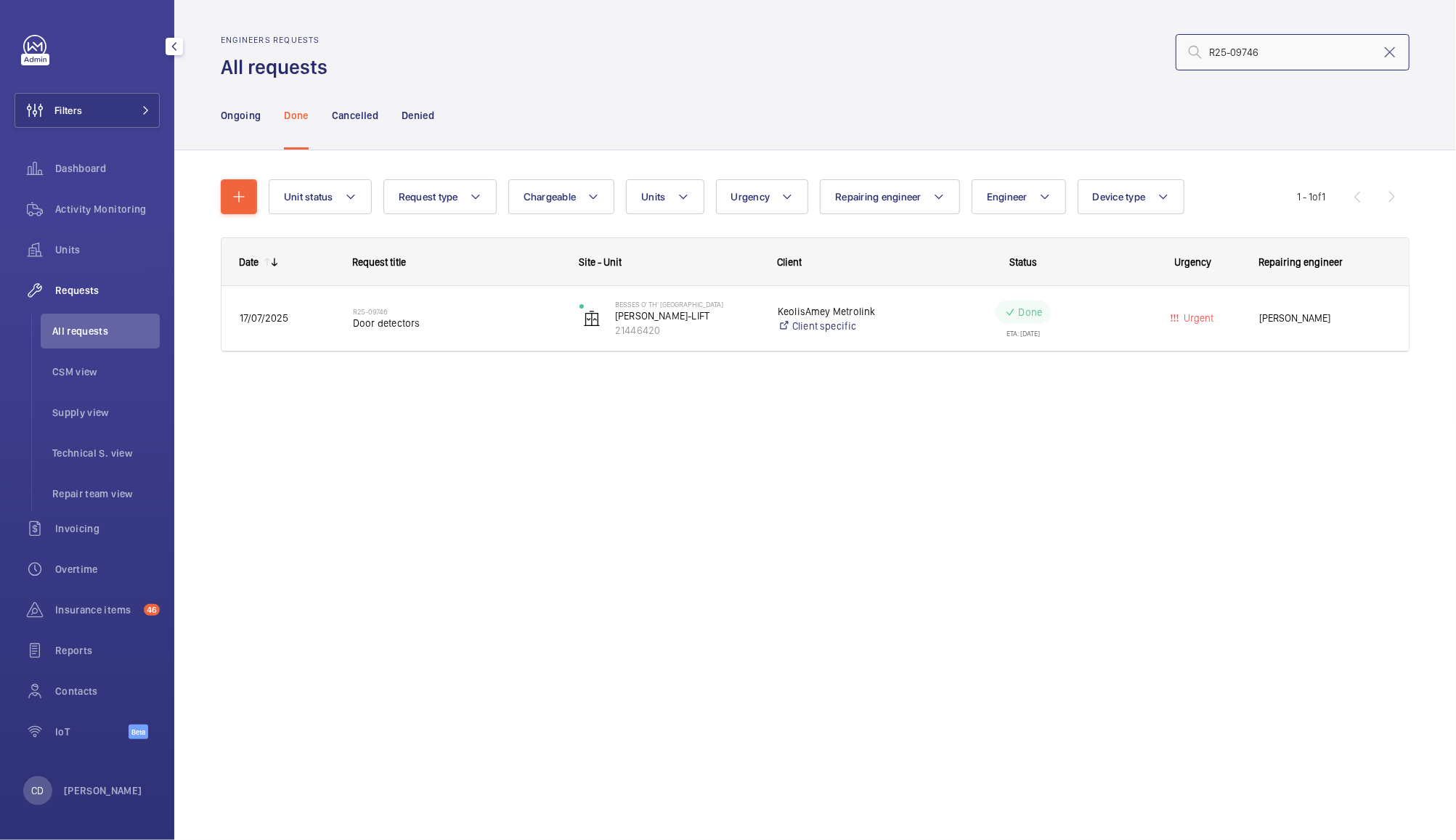
click at [1303, 60] on input "R25-09746" at bounding box center [1293, 52] width 234 height 37
paste input "8534"
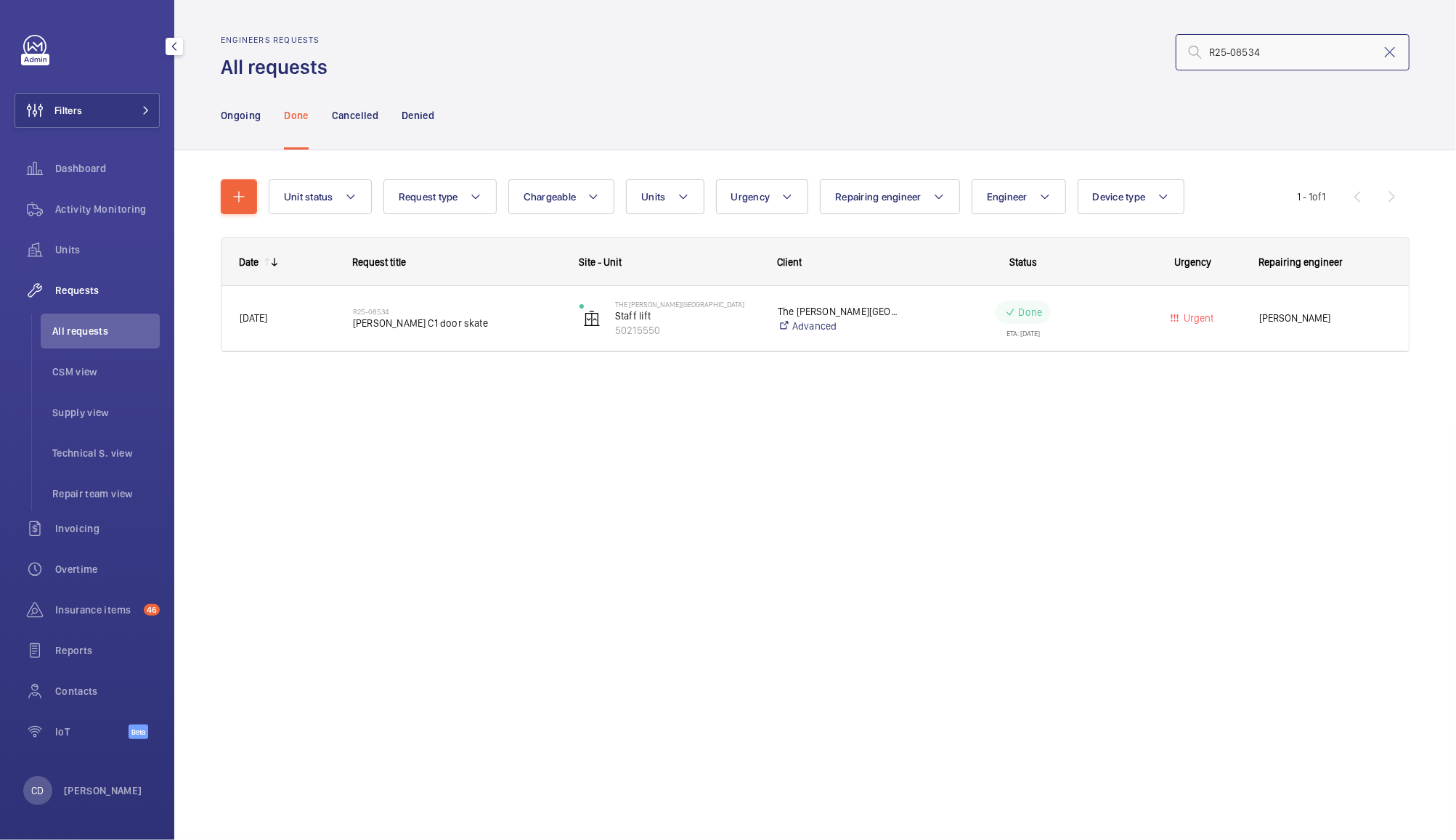
click at [1316, 43] on input "R25-08534" at bounding box center [1293, 52] width 234 height 37
paste input "9310"
click at [1288, 47] on input "R25-09310" at bounding box center [1293, 52] width 234 height 37
type input "R"
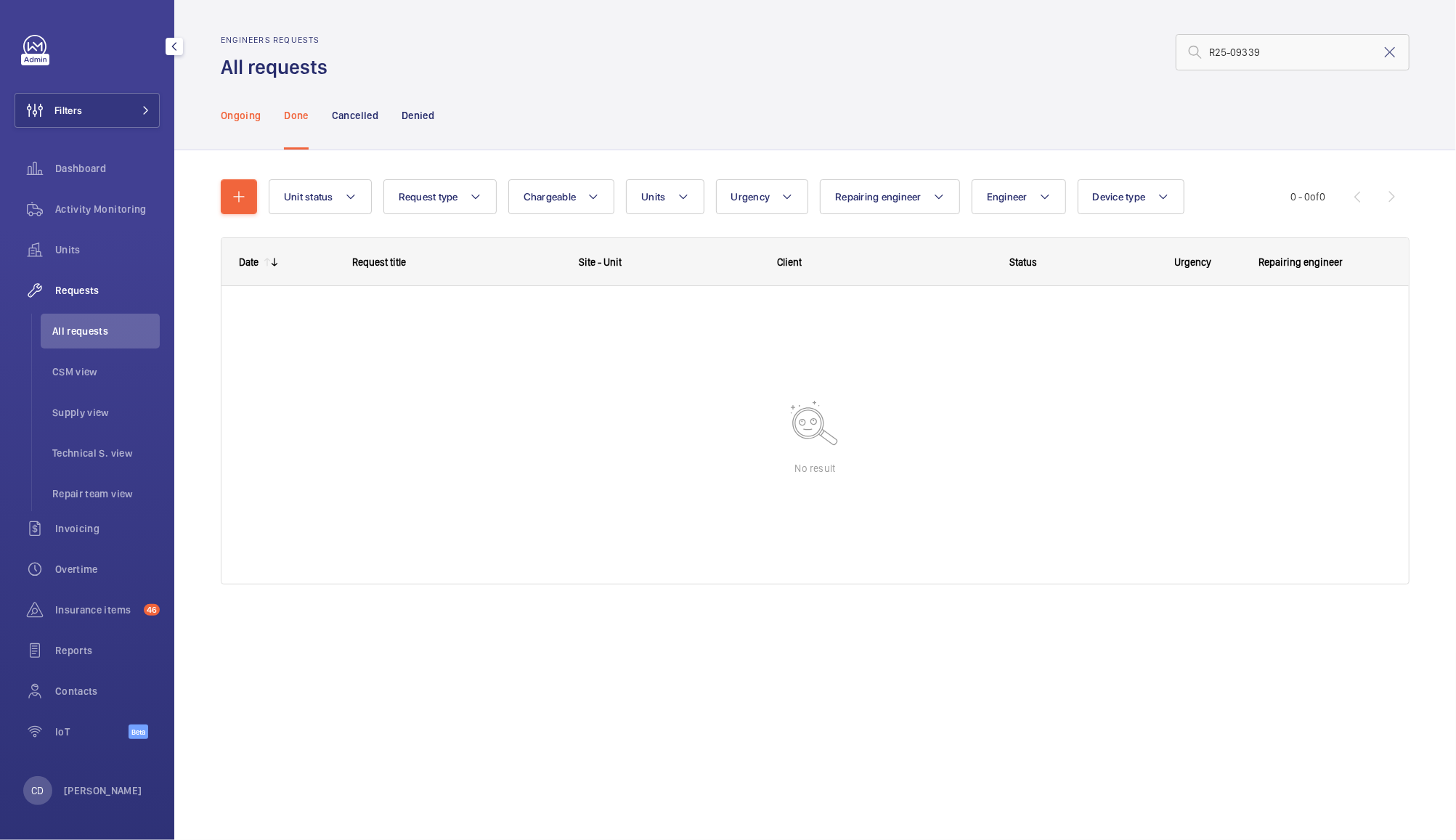
click at [241, 122] on p "Ongoing" at bounding box center [241, 115] width 40 height 14
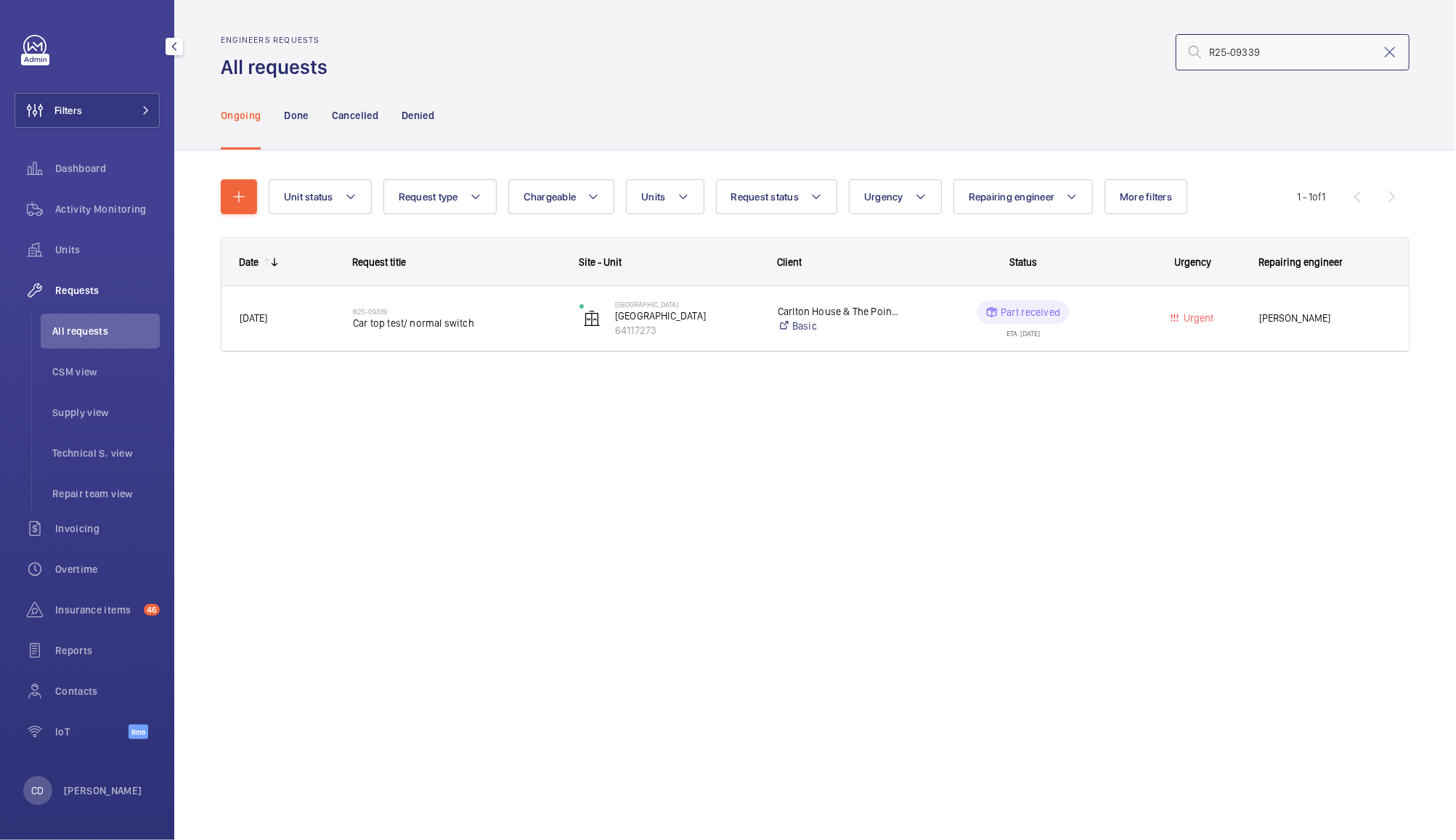
click at [1293, 56] on input "R25-09339" at bounding box center [1293, 52] width 234 height 37
paste input "3980"
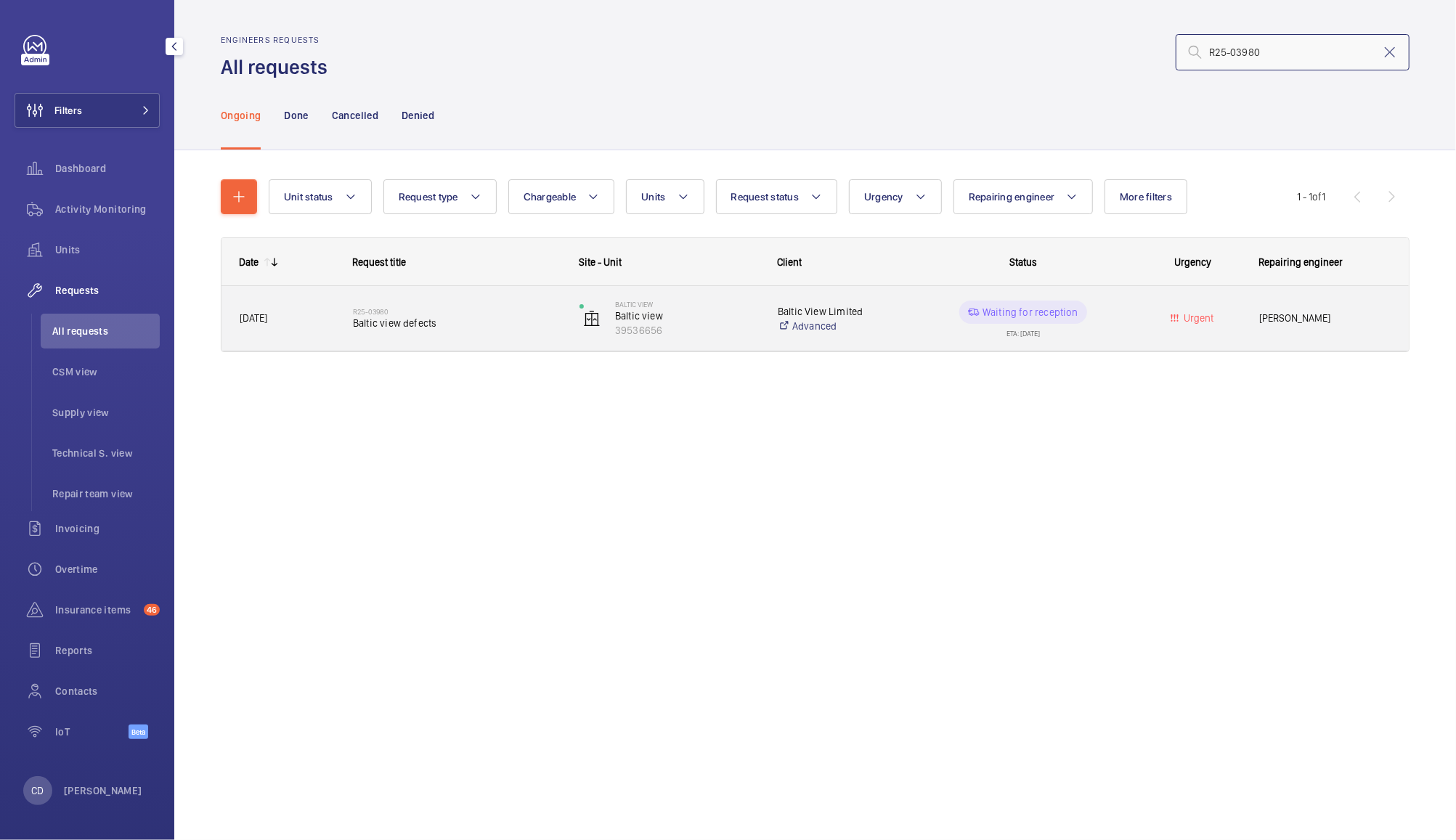
type input "R25-03980"
click at [1018, 310] on p "Waiting for reception" at bounding box center [1030, 312] width 96 height 14
